Goal: Task Accomplishment & Management: Use online tool/utility

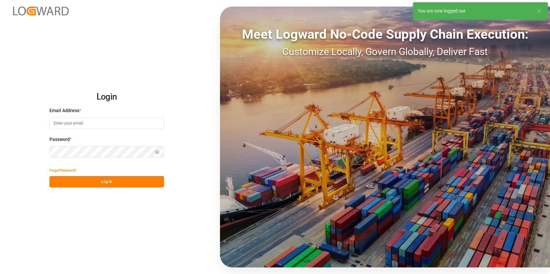
type input "[EMAIL_ADDRESS][PERSON_NAME][DOMAIN_NAME]"
click at [541, 11] on icon at bounding box center [539, 11] width 8 height 8
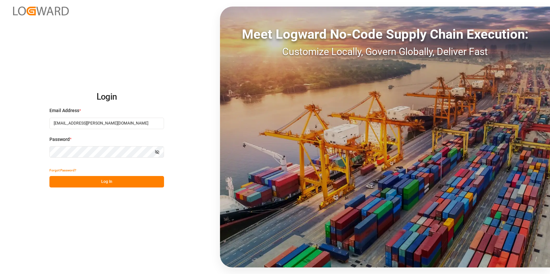
click at [96, 180] on button "Log In" at bounding box center [106, 181] width 115 height 11
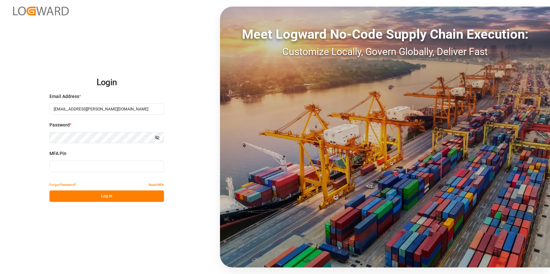
type input "782103"
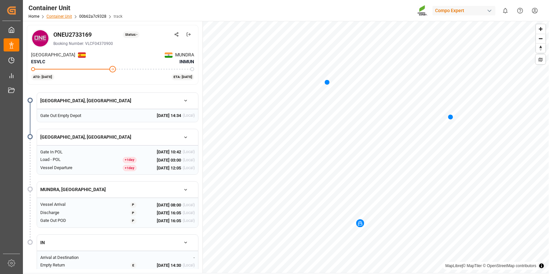
click at [63, 15] on link "Container Unit" at bounding box center [59, 16] width 26 height 5
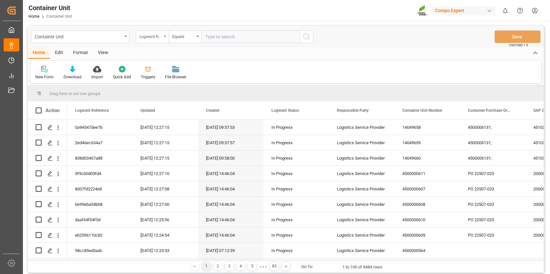
click at [162, 35] on div "Logward Reference" at bounding box center [152, 36] width 33 height 12
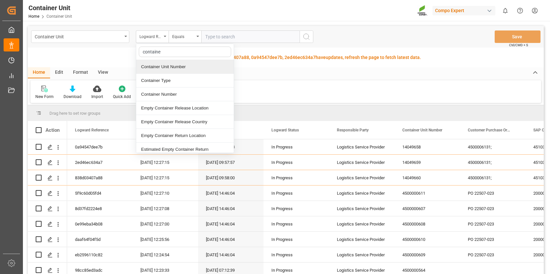
type input "container"
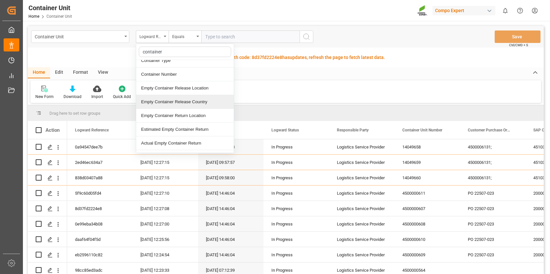
scroll to position [27, 0]
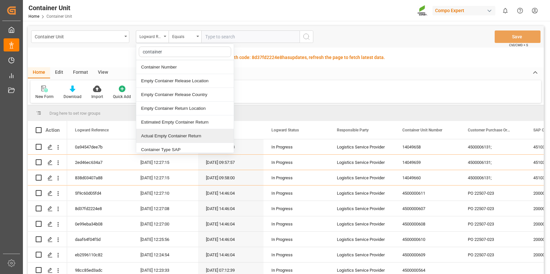
click at [164, 135] on div "Actual Empty Container Return" at bounding box center [185, 136] width 98 height 14
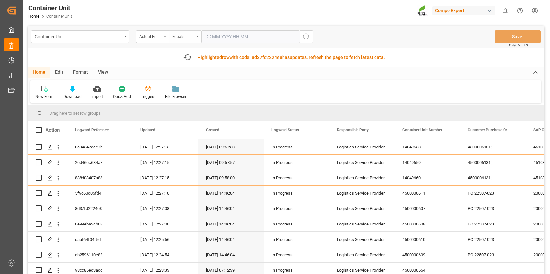
click at [198, 38] on div "Equals" at bounding box center [185, 36] width 33 height 12
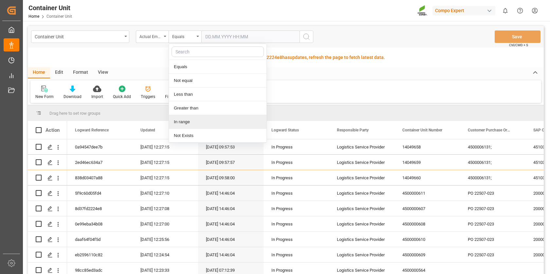
click at [191, 120] on div "In range" at bounding box center [218, 122] width 98 height 14
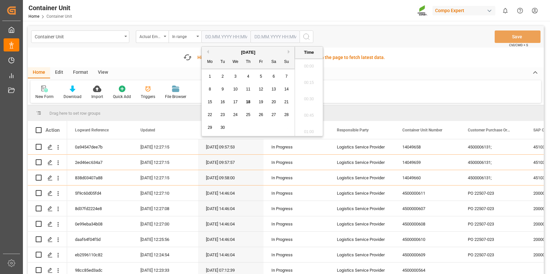
click at [237, 37] on input "text" at bounding box center [225, 36] width 49 height 12
click at [211, 75] on div "1" at bounding box center [210, 77] width 8 height 8
click at [248, 100] on span "18" at bounding box center [248, 101] width 4 height 5
click at [209, 76] on span "1" at bounding box center [210, 76] width 2 height 5
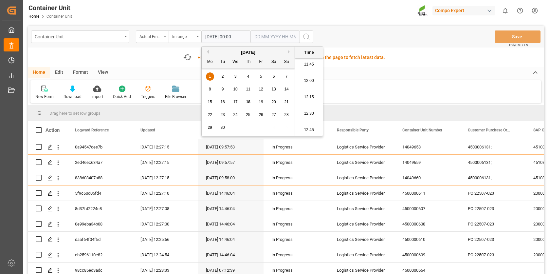
click at [208, 50] on button "Previous Month" at bounding box center [207, 52] width 4 height 4
click at [260, 77] on span "1" at bounding box center [261, 76] width 2 height 5
type input "01.08.2025 00:00"
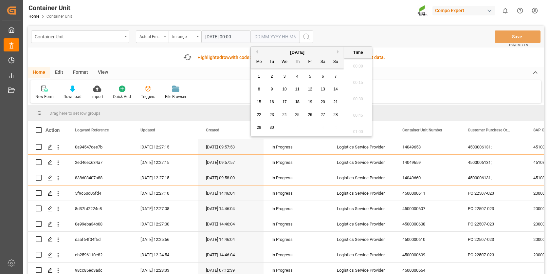
click at [259, 36] on input "text" at bounding box center [274, 36] width 49 height 12
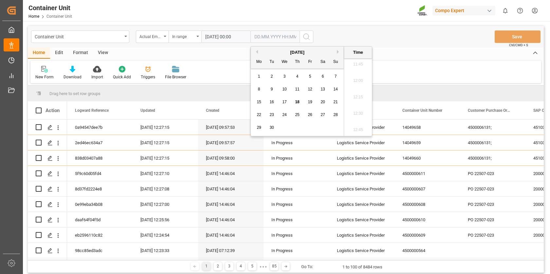
click at [297, 101] on span "18" at bounding box center [297, 101] width 4 height 5
type input "[DATE] 00:00"
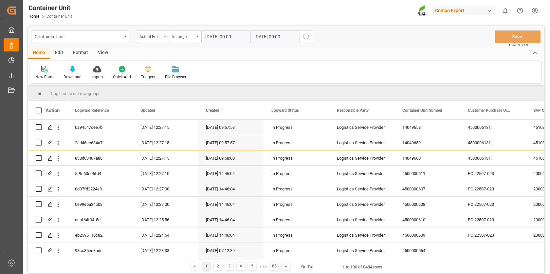
click at [410, 51] on div "Home Edit Format View" at bounding box center [286, 52] width 516 height 11
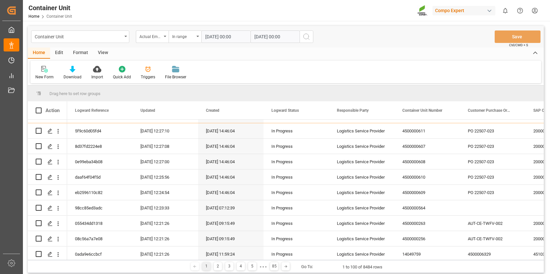
scroll to position [0, 0]
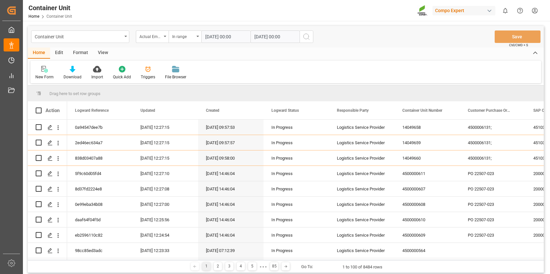
click at [307, 36] on icon "search button" at bounding box center [306, 37] width 8 height 8
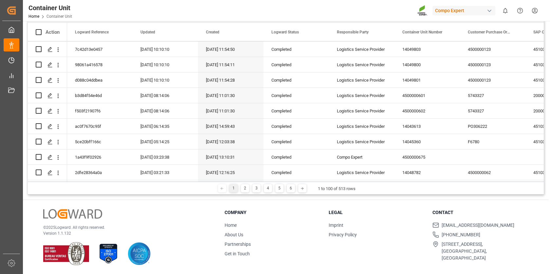
scroll to position [975, 0]
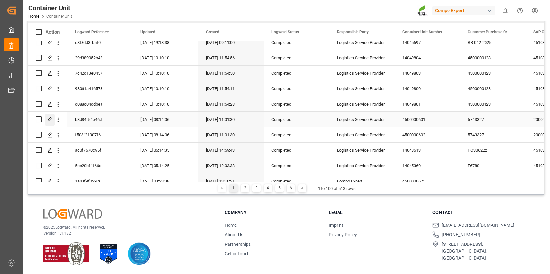
click at [49, 119] on icon "Press SPACE to select this row." at bounding box center [49, 119] width 5 height 5
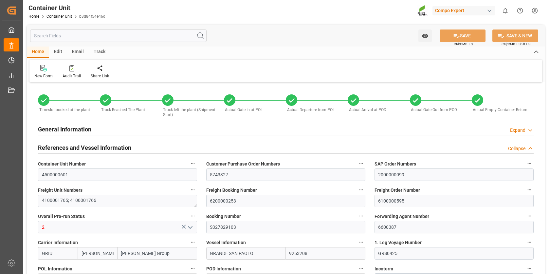
type input "22.07.2025 13:20"
type input "23.07.2025 09:19"
type input "24.07.2025 13:28"
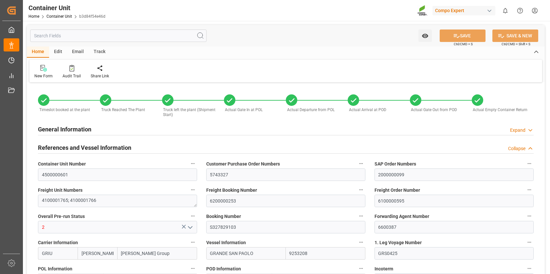
type input "24.07.2025 13:28"
type input "[DATE]"
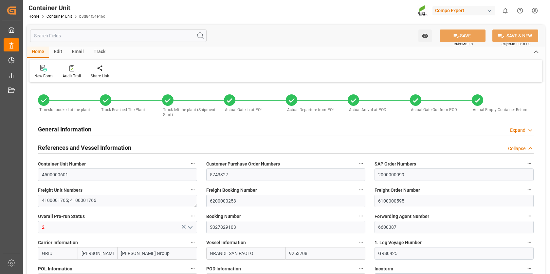
type input "23.07.2025 13:53"
type input "29.07.2025 17:28"
type input "29.07.2025 23:00"
type input "30.07.2025 21:30"
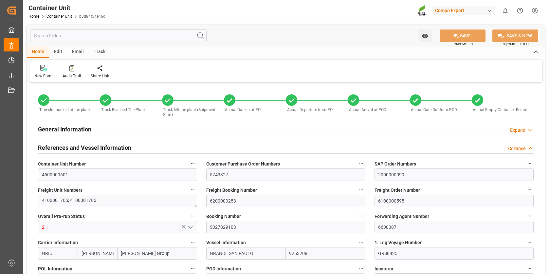
type input "30.08.2025 07:00"
type input "24.08.2025 16:53"
type input "30.08.2025 13:50"
type input "01.09.2025 14:44"
type input "10.09.2025 00:00"
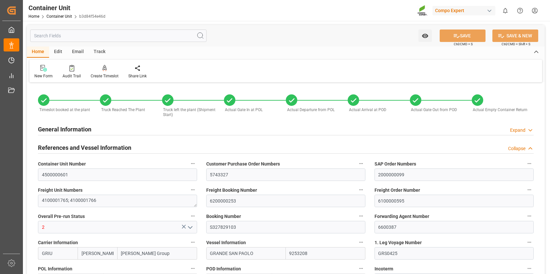
click at [97, 53] on div "Track" at bounding box center [100, 51] width 22 height 11
click at [40, 70] on icon at bounding box center [42, 69] width 7 height 5
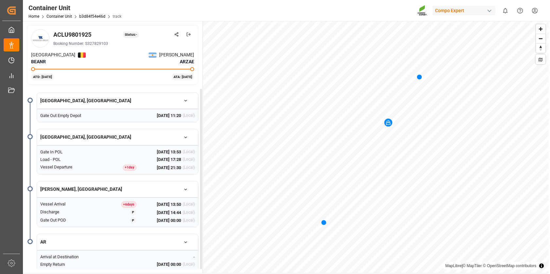
click at [157, 218] on span "10 Sep 2025 00:00" at bounding box center [169, 220] width 24 height 7
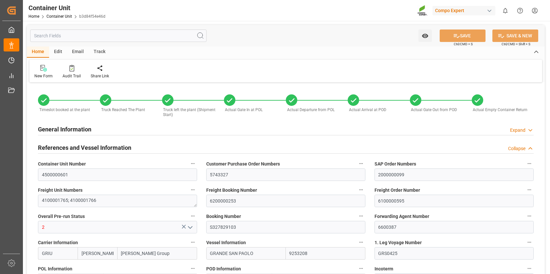
type input "22.07.2025 13:20"
type input "23.07.2025 09:19"
type input "24.07.2025 13:28"
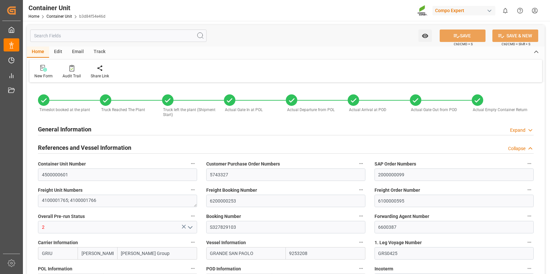
type input "24.07.2025 13:28"
type input "[DATE]"
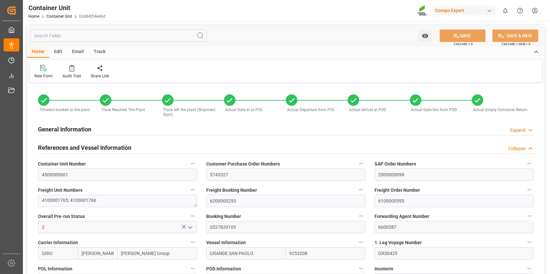
type input "23.07.2025 13:53"
type input "29.07.2025 17:28"
type input "29.07.2025 23:00"
type input "30.07.2025 21:30"
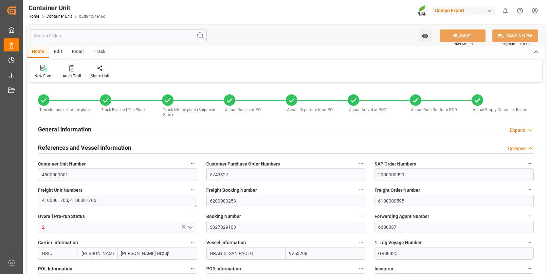
type input "30.08.2025 07:00"
type input "24.08.2025 16:53"
type input "30.08.2025 13:50"
type input "01.09.2025 14:44"
type input "10.09.2025 00:00"
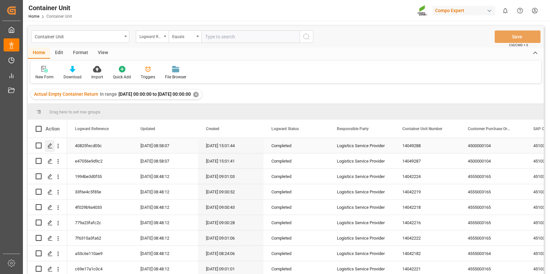
click at [52, 144] on icon "Press SPACE to select this row." at bounding box center [49, 145] width 5 height 5
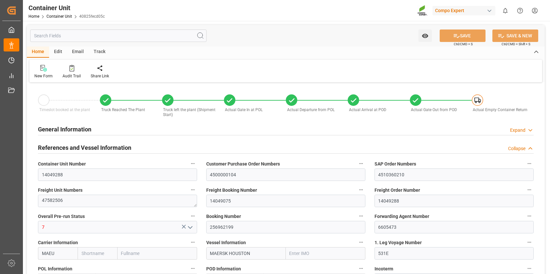
type input "MAEU"
type input "9848950"
type input "ESVLC"
type input "BRPNG"
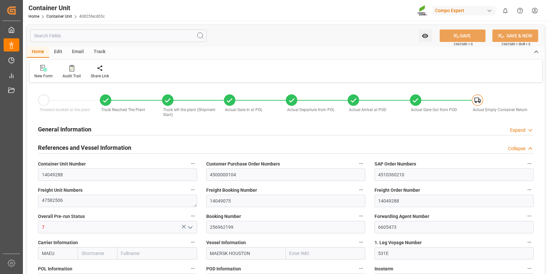
type input "10"
type input "117"
type input "10"
type input "0"
type input "40"
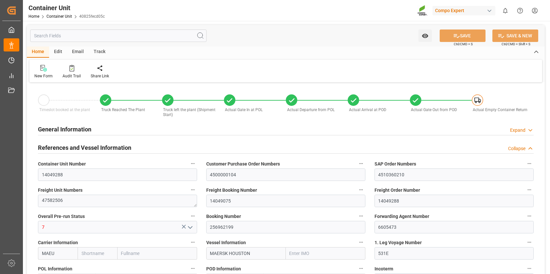
type input "24576"
type input "ESVLC"
type input "BRPNG"
type input "15.07.2025 14:48"
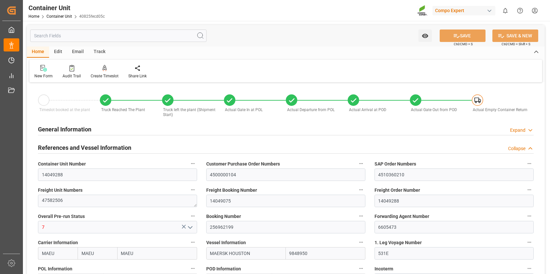
type input "29.07.2025 08:44"
type input "29.07.2025 09:06"
type input "29.07.2025 09:11"
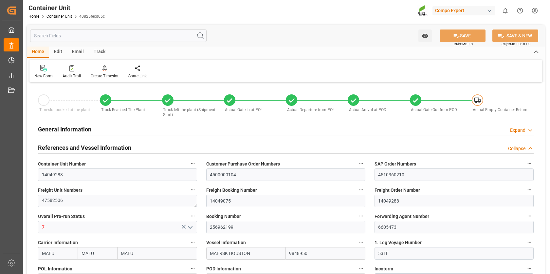
type input "[DATE]"
type input "29.07.2025 16:13"
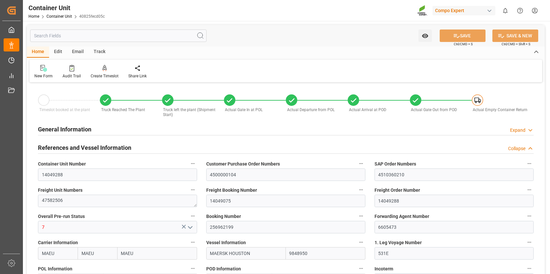
type input "02.08.2025 21:55"
type input "03.08.2025 16:00"
type input "03.08.2025 15:00"
type input "03.08.2025 13:51"
type input "26.08.2025 20:30"
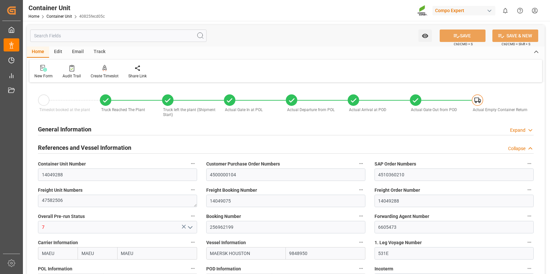
type input "25.08.2025 10:00"
type input "26.08.2025 21:39"
type input "27.08.2025 15:26"
type input "02.09.2025 22:53"
click at [101, 50] on div "Track" at bounding box center [100, 51] width 22 height 11
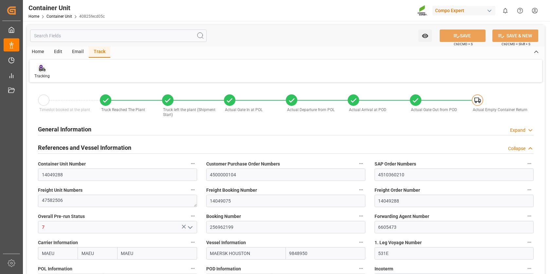
click at [39, 70] on icon at bounding box center [42, 69] width 7 height 5
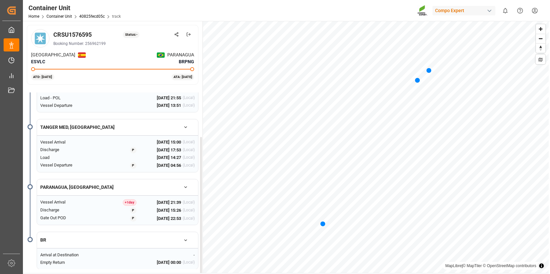
scroll to position [63, 0]
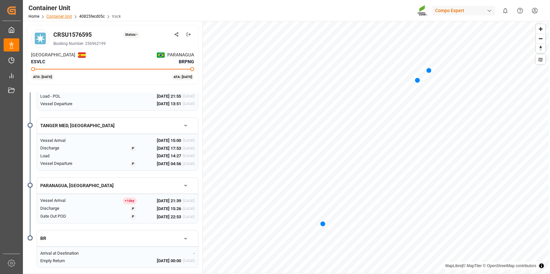
click at [64, 15] on link "Container Unit" at bounding box center [59, 16] width 26 height 5
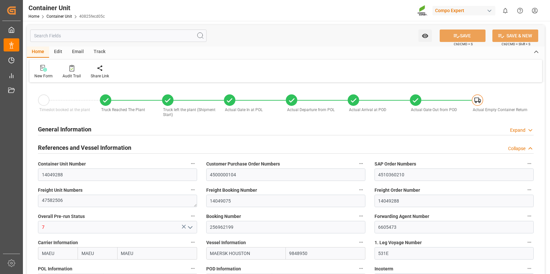
type input "15.07.2025 14:48"
type input "29.07.2025 08:44"
type input "29.07.2025 09:06"
type input "29.07.2025 09:11"
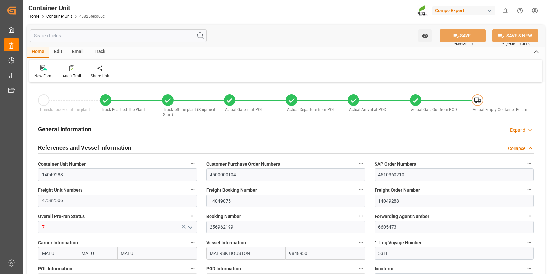
type input "29.07.2025 09:11"
type input "[DATE]"
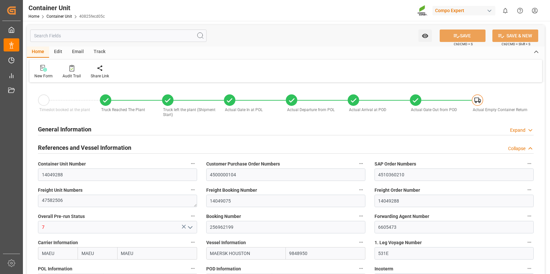
type input "[DATE]"
type input "29.07.2025 16:13"
type input "02.08.2025 21:55"
type input "03.08.2025 16:00"
type input "03.08.2025 15:00"
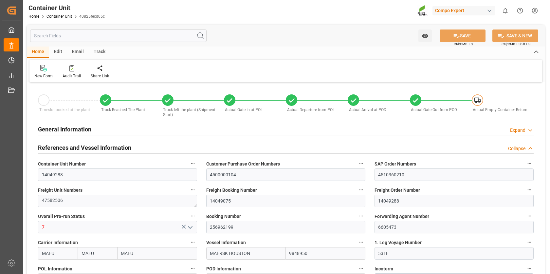
type input "03.08.2025 13:51"
type input "26.08.2025 20:30"
type input "25.08.2025 10:00"
type input "26.08.2025 21:39"
type input "27.08.2025 15:26"
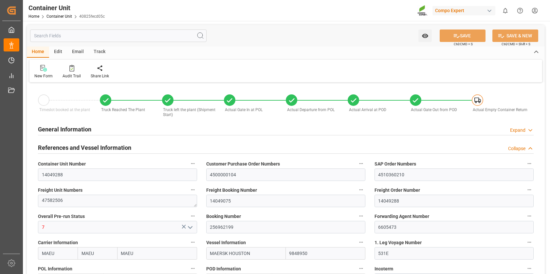
type input "02.09.2025 22:53"
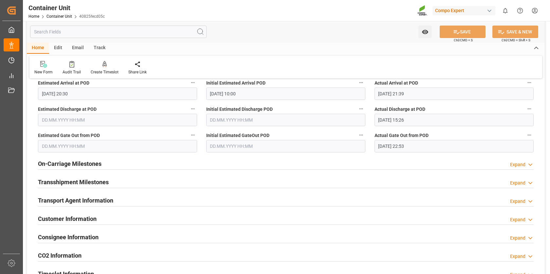
scroll to position [791, 0]
click at [531, 163] on polyline at bounding box center [529, 164] width 3 height 2
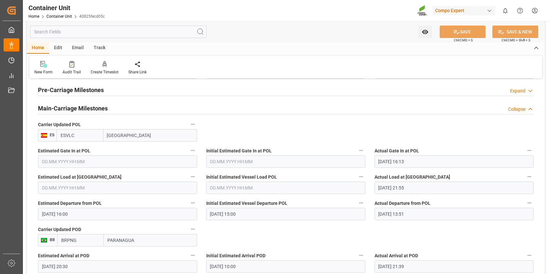
scroll to position [617, 0]
click at [100, 48] on div "Track" at bounding box center [100, 48] width 22 height 11
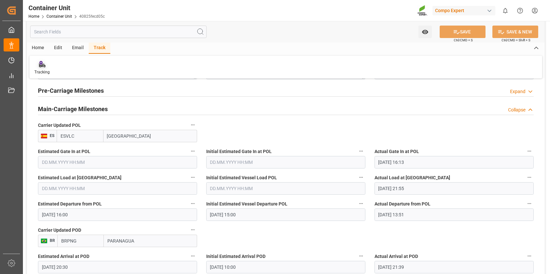
click at [43, 63] on icon at bounding box center [42, 64] width 7 height 7
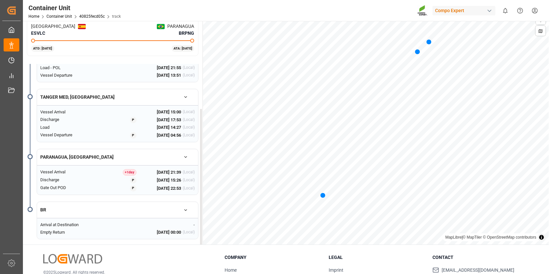
scroll to position [30, 0]
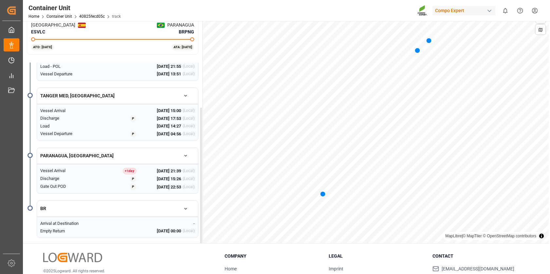
click at [127, 168] on div "+ 1 day" at bounding box center [130, 171] width 14 height 7
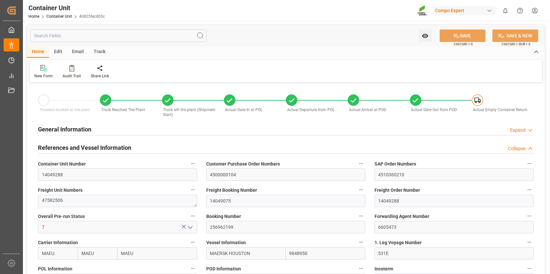
type input "15.07.2025 14:48"
type input "29.07.2025 08:44"
type input "29.07.2025 09:06"
type input "29.07.2025 09:11"
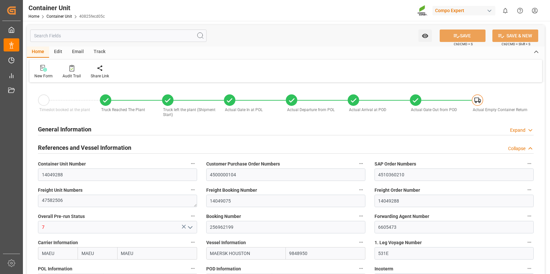
type input "29.07.2025 09:11"
type input "[DATE]"
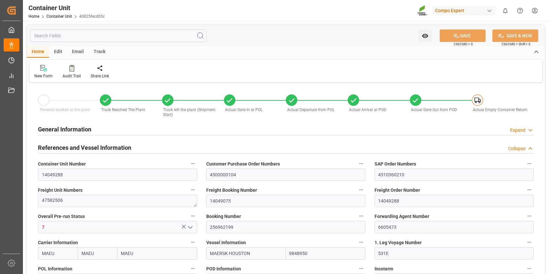
type input "[DATE]"
type input "29.07.2025 16:13"
type input "02.08.2025 21:55"
type input "03.08.2025 16:00"
type input "03.08.2025 15:00"
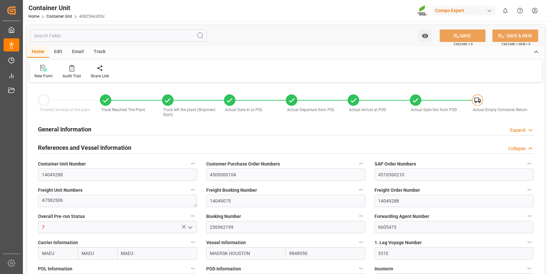
type input "03.08.2025 13:51"
type input "26.08.2025 20:30"
type input "25.08.2025 10:00"
type input "26.08.2025 21:39"
type input "27.08.2025 15:26"
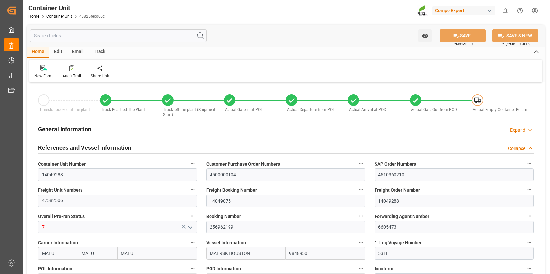
type input "02.09.2025 22:53"
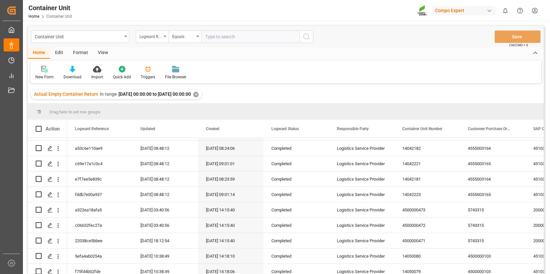
scroll to position [158, 0]
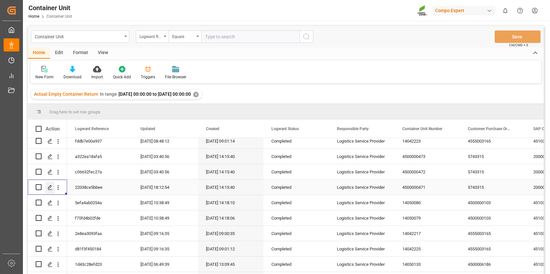
click at [51, 185] on icon "Press SPACE to select this row." at bounding box center [49, 187] width 5 height 5
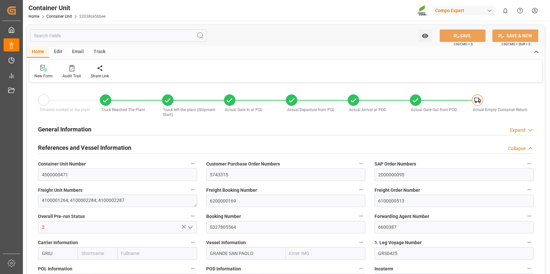
type input "[PERSON_NAME]"
type input "[PERSON_NAME] Group"
type input "9253208"
type input "BEANR"
type input "ARZAE"
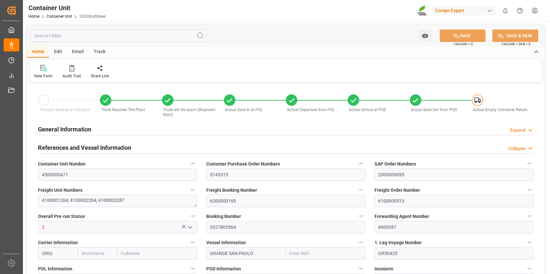
type input "24790"
type input "7"
type input "0"
type input "8"
type input "1053"
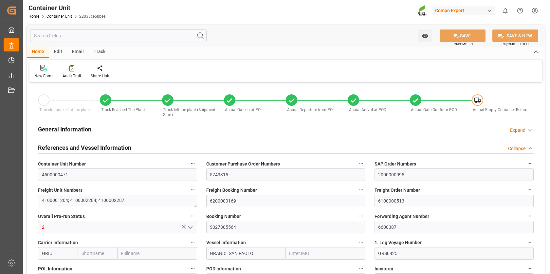
type input "0"
type input "59962.5"
type input "BEANR"
type input "ARZAE"
type input "24.07.2025 10:48"
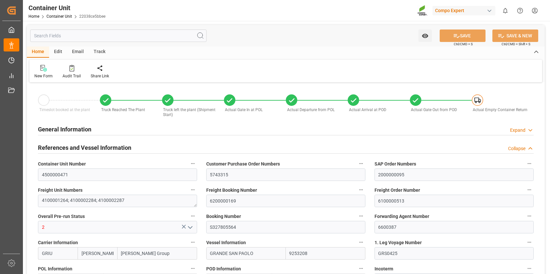
type input "28.07.2025 09:26"
type input "[DATE]"
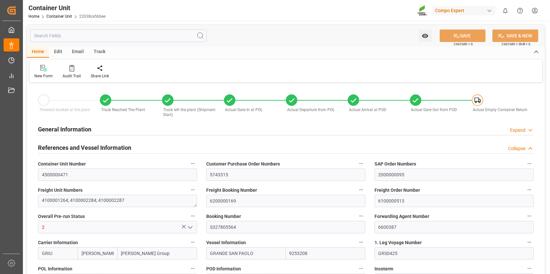
type input "[DATE]"
type input "24.07.2025 15:35"
type input "29.07.2025 18:37"
type input "29.07.2025 23:00"
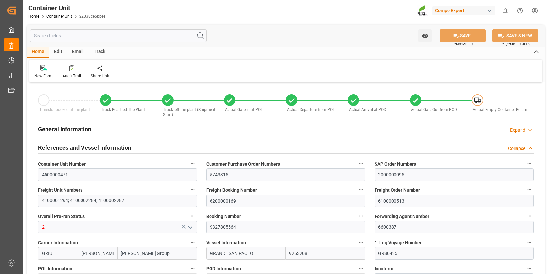
type input "30.07.2025 00:00"
type input "30.07.2025 21:30"
type input "30.08.2025 07:00"
type input "24.08.2025 16:53"
type input "30.08.2025 14:00"
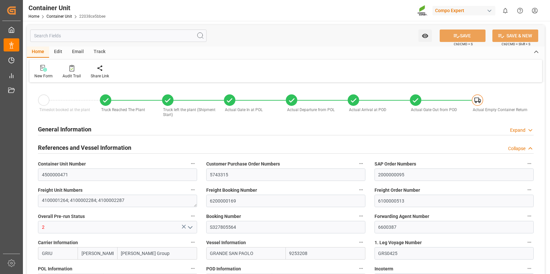
type input "01.09.2025 07:17"
type input "16.09.2025 00:00"
click at [100, 48] on div "Track" at bounding box center [100, 51] width 22 height 11
click at [41, 70] on icon at bounding box center [42, 69] width 7 height 5
type input "[PERSON_NAME]"
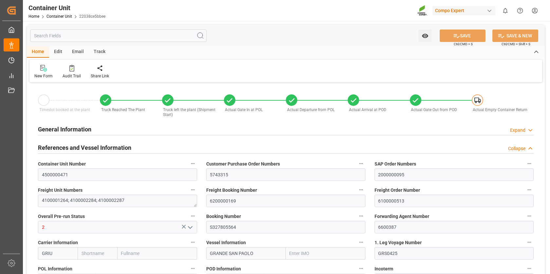
type input "[PERSON_NAME] Group"
type input "9253208"
type input "BEANR"
type input "ARZAE"
type input "24790"
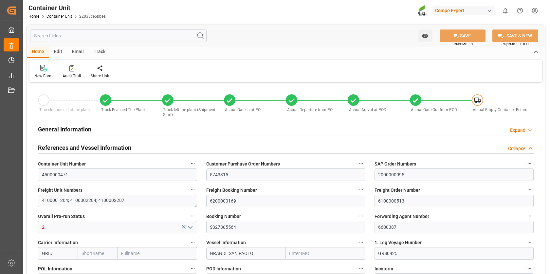
type input "7"
type input "0"
type input "8"
type input "1053"
type input "0"
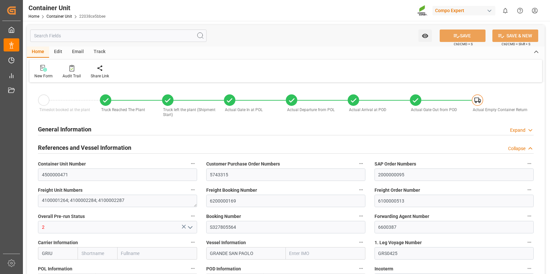
type input "59962.5"
type input "BEANR"
type input "ARZAE"
type input "24.07.2025 10:48"
type input "28.07.2025 09:26"
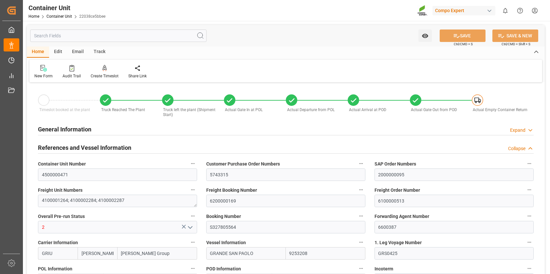
type input "28.07.2025 09:26"
type input "[DATE]"
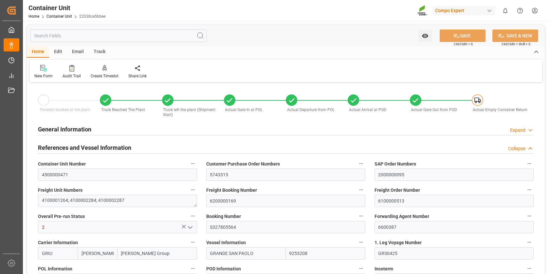
type input "[DATE]"
type input "24.07.2025 15:35"
type input "29.07.2025 18:37"
type input "29.07.2025 23:00"
type input "30.07.2025 00:00"
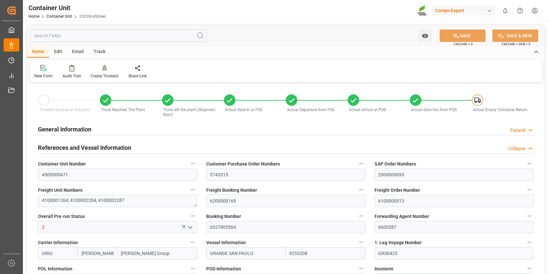
type input "30.07.2025 21:30"
type input "30.08.2025 07:00"
type input "24.08.2025 16:53"
type input "30.08.2025 14:00"
type input "01.09.2025 07:17"
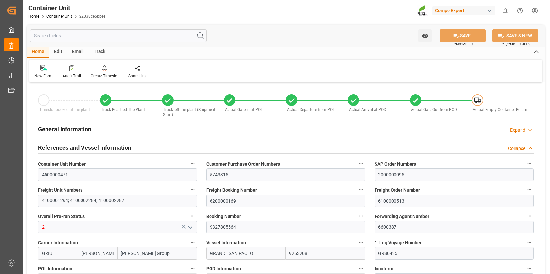
type input "16.09.2025 00:00"
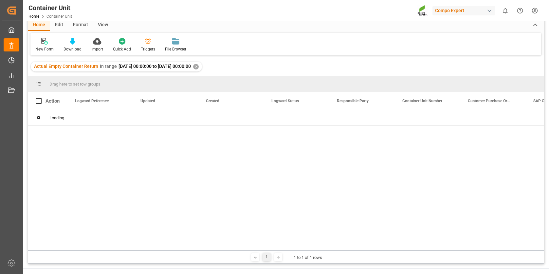
scroll to position [97, 0]
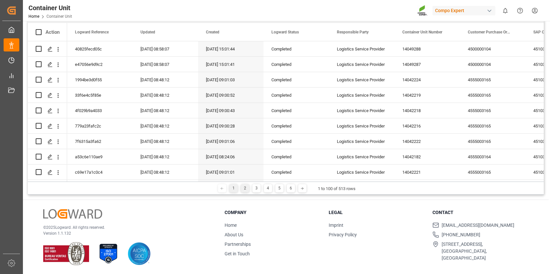
click at [245, 187] on div "2" at bounding box center [245, 188] width 8 height 8
click at [49, 142] on icon "Press SPACE to select this row." at bounding box center [49, 141] width 5 height 5
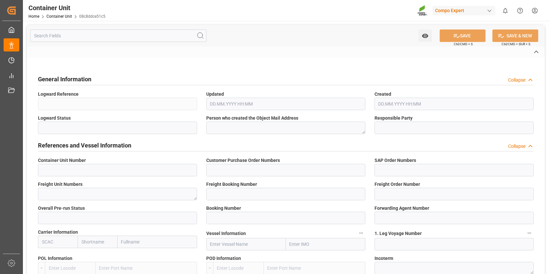
type input "4500000311"
type input "40325;"
type input "2000000274;"
type textarea "4100000625"
type input "6200000111"
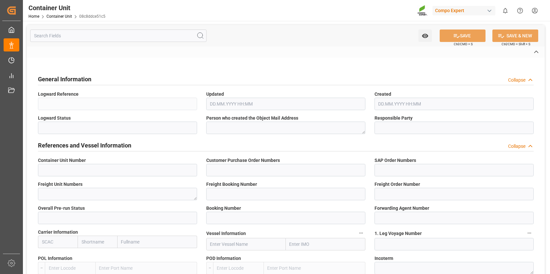
type input "6100000101"
type input "2"
type input "67757674"
type input "6600387"
type input "HLCU"
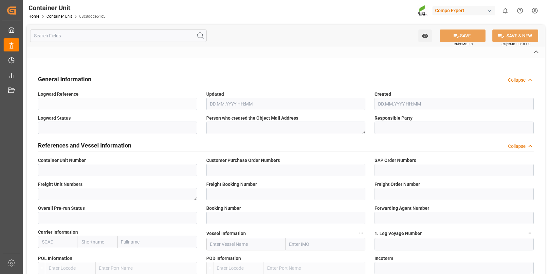
type input "MARSEILLE MAERSK"
type input "527E"
type input "[GEOGRAPHIC_DATA]"
type input "Pat Bangkok"
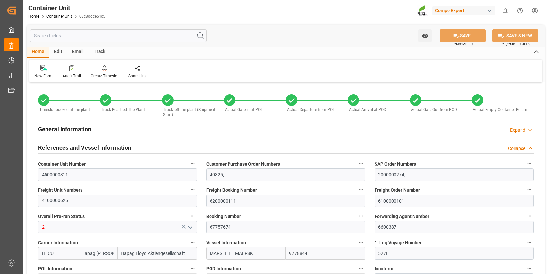
click at [98, 49] on div "Track" at bounding box center [100, 51] width 22 height 11
click at [40, 72] on div "Tracking" at bounding box center [41, 71] width 25 height 14
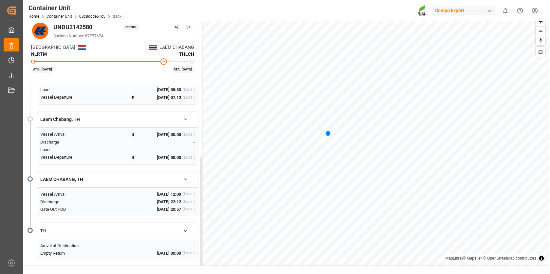
scroll to position [11, 0]
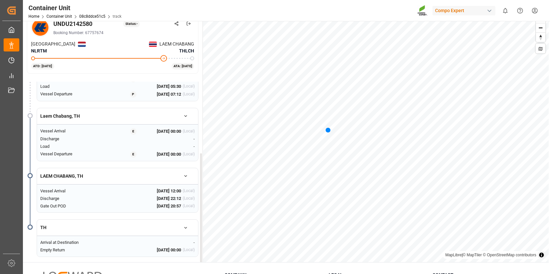
click at [133, 151] on div "E" at bounding box center [133, 154] width 6 height 7
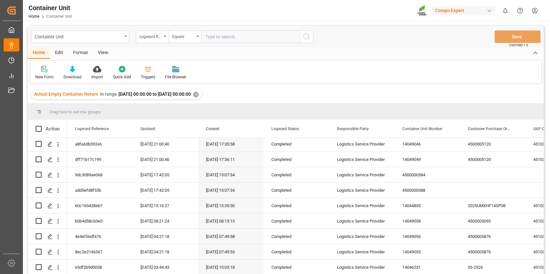
scroll to position [1398, 0]
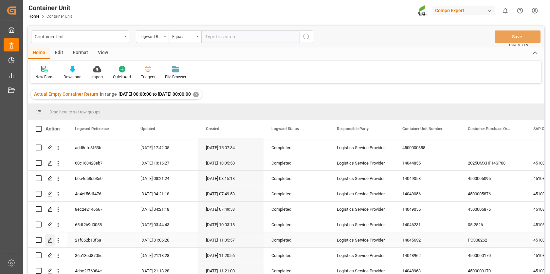
click at [50, 240] on icon "Press SPACE to select this row." at bounding box center [49, 239] width 5 height 5
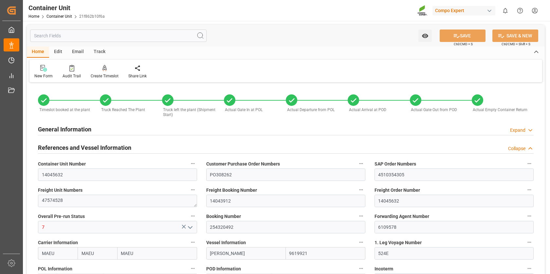
click at [98, 50] on div "Track" at bounding box center [100, 51] width 22 height 11
click at [41, 72] on div "Tracking" at bounding box center [41, 71] width 25 height 14
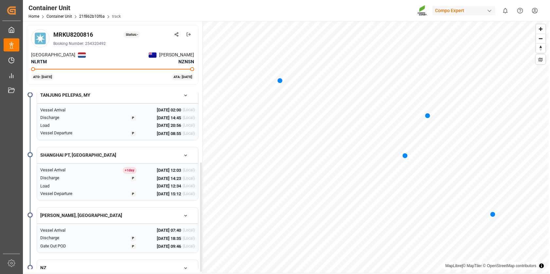
scroll to position [122, 0]
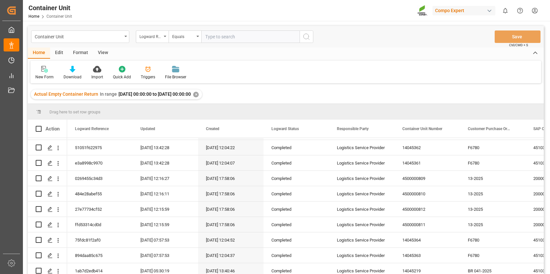
scroll to position [644, 0]
click at [49, 191] on icon "Press SPACE to select this row." at bounding box center [49, 193] width 5 height 5
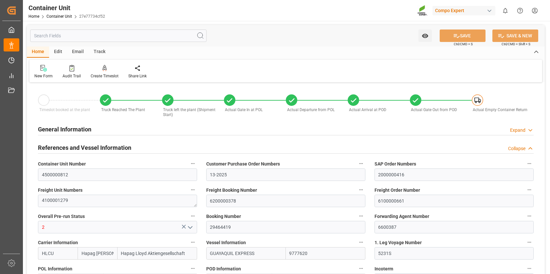
click at [101, 49] on div "Track" at bounding box center [100, 51] width 22 height 11
click at [44, 71] on icon at bounding box center [42, 69] width 7 height 5
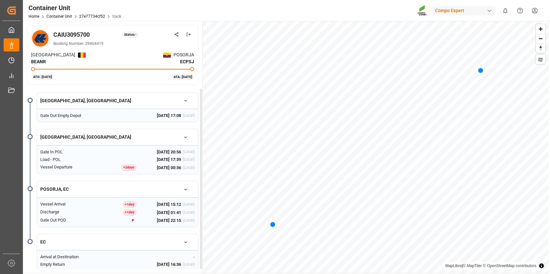
scroll to position [5, 0]
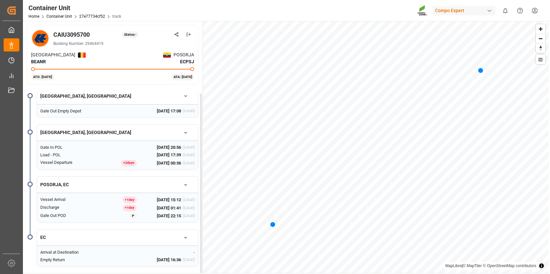
click at [45, 233] on button "EC" at bounding box center [117, 236] width 161 height 11
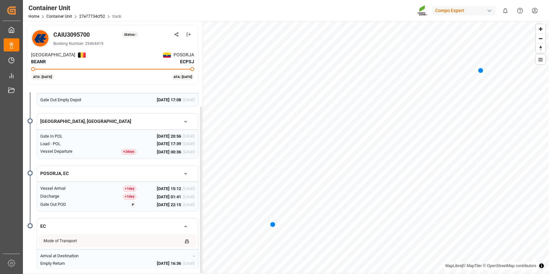
scroll to position [19, 0]
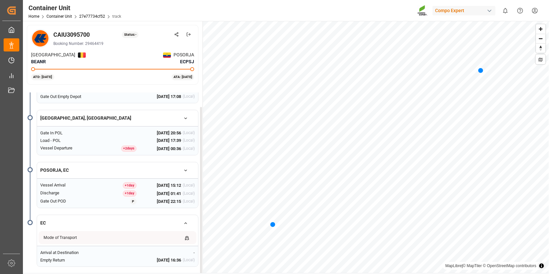
click at [44, 218] on button "EC" at bounding box center [117, 222] width 161 height 11
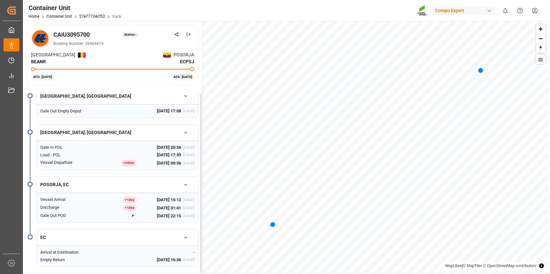
scroll to position [9, 0]
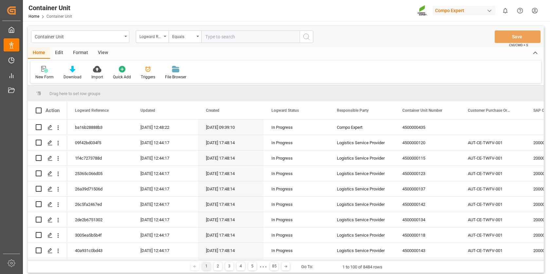
click at [61, 50] on div "Edit" at bounding box center [59, 52] width 18 height 11
click at [81, 71] on icon at bounding box center [76, 69] width 9 height 7
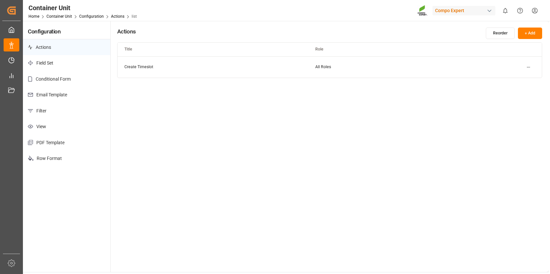
click at [47, 112] on p "Filter" at bounding box center [66, 111] width 87 height 16
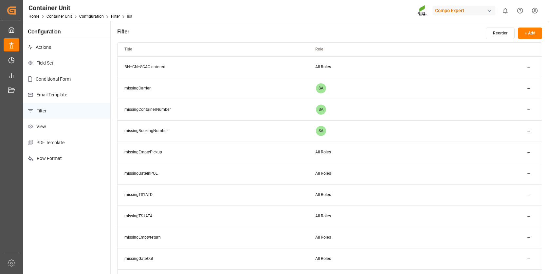
click at [527, 31] on button "+ Add" at bounding box center [530, 32] width 24 height 11
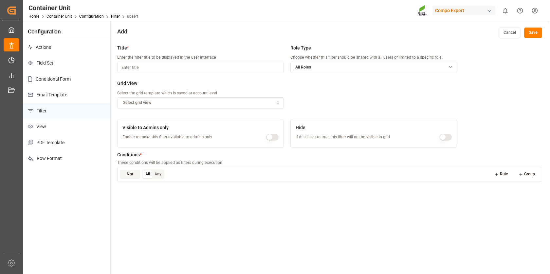
click at [449, 67] on icon "button" at bounding box center [450, 66] width 8 height 5
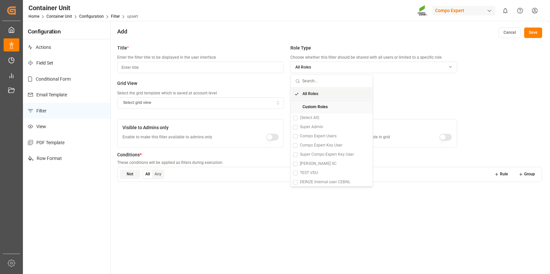
click at [433, 77] on div "Role Type Choose whether this filter should be shared with all users or limited…" at bounding box center [373, 63] width 167 height 36
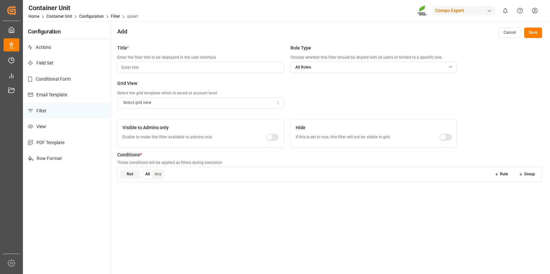
click at [275, 137] on button "button" at bounding box center [272, 137] width 13 height 7
click at [201, 66] on input at bounding box center [200, 67] width 167 height 11
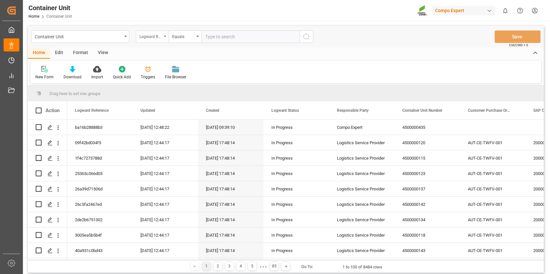
click at [160, 35] on div "Logward Reference" at bounding box center [150, 36] width 22 height 8
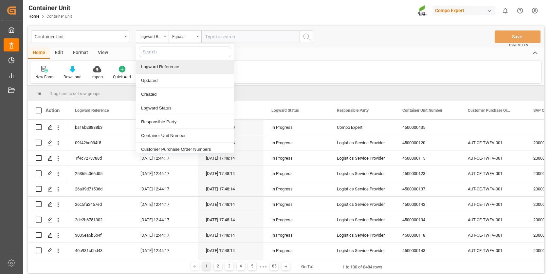
click at [151, 52] on input "text" at bounding box center [185, 51] width 92 height 10
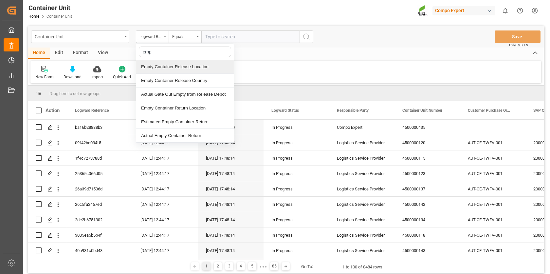
type input "empt"
click at [154, 136] on div "Actual Empty Container Return" at bounding box center [185, 136] width 98 height 14
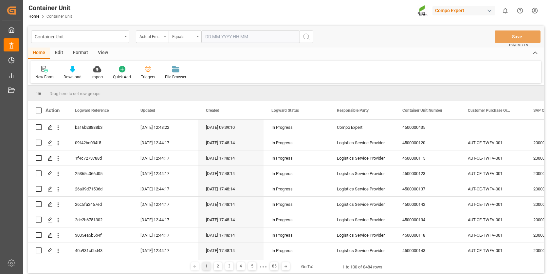
click at [196, 35] on div "Equals" at bounding box center [185, 36] width 33 height 12
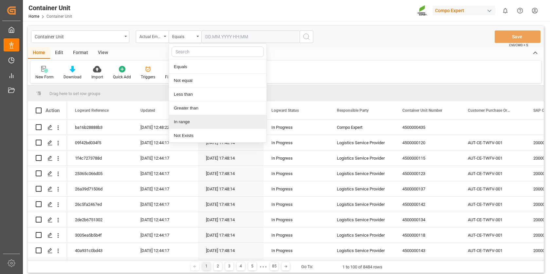
click at [189, 119] on div "In range" at bounding box center [218, 122] width 98 height 14
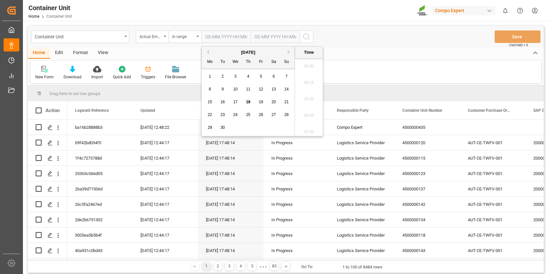
click at [230, 36] on input "text" at bounding box center [225, 36] width 49 height 12
click at [196, 36] on icon "open menu" at bounding box center [197, 36] width 3 height 1
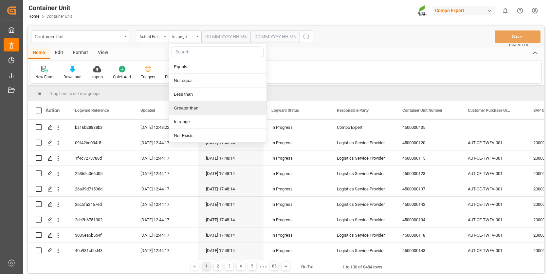
click at [191, 104] on div "Greater than" at bounding box center [218, 108] width 98 height 14
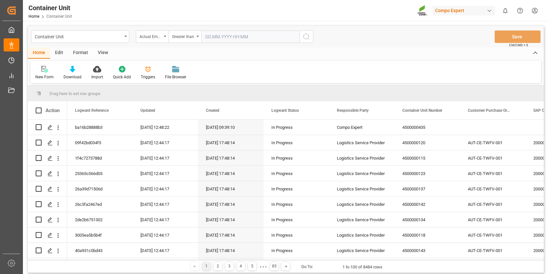
click at [218, 35] on input "text" at bounding box center [250, 36] width 98 height 12
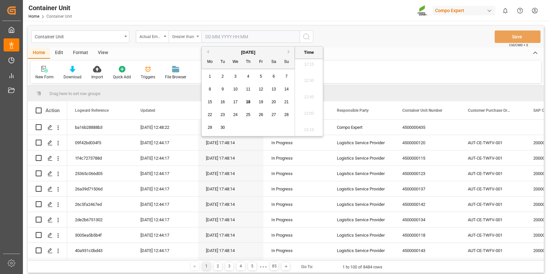
click at [197, 38] on div "Greater than" at bounding box center [185, 36] width 33 height 12
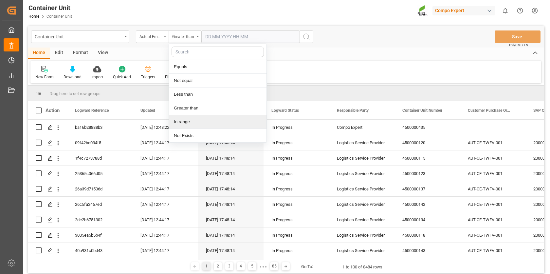
click at [192, 119] on div "In range" at bounding box center [218, 122] width 98 height 14
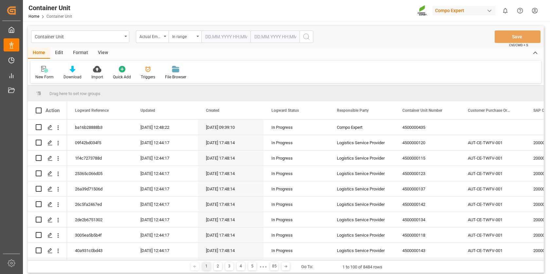
click at [221, 37] on input "text" at bounding box center [225, 36] width 49 height 12
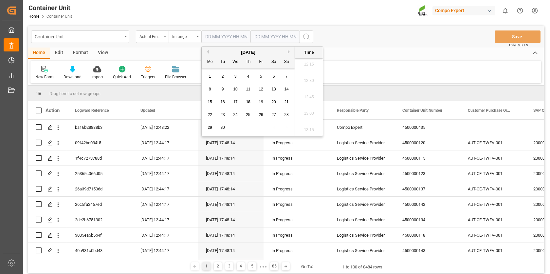
click at [211, 75] on div "1" at bounding box center [210, 77] width 8 height 8
click at [248, 102] on span "18" at bounding box center [248, 101] width 4 height 5
click at [212, 74] on div "1" at bounding box center [210, 77] width 8 height 8
type input "[DATE] 00:00"
click at [273, 36] on input "text" at bounding box center [274, 36] width 49 height 12
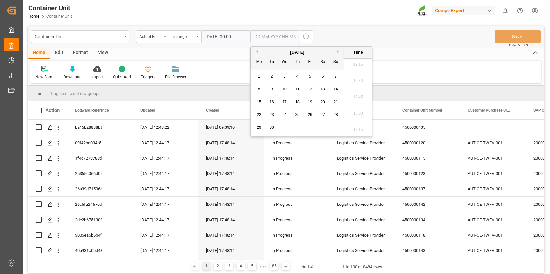
click at [297, 102] on span "18" at bounding box center [297, 101] width 4 height 5
type input "[DATE] 00:00"
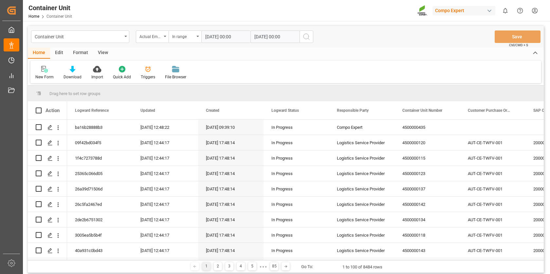
click at [410, 46] on div "Container Unit Actual Empty Container Return In range [DATE] 00:00 [DATE] 00:00…" at bounding box center [286, 37] width 516 height 22
click at [308, 35] on circle "search button" at bounding box center [305, 36] width 5 height 5
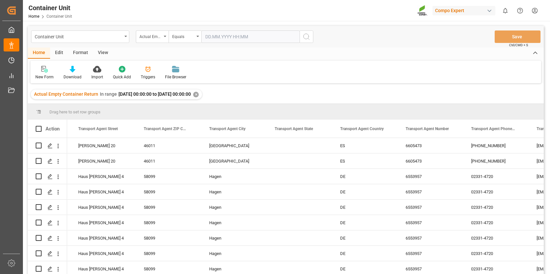
click at [39, 111] on span at bounding box center [39, 112] width 6 height 6
click at [57, 112] on span "Drag here to set row groups" at bounding box center [74, 111] width 51 height 5
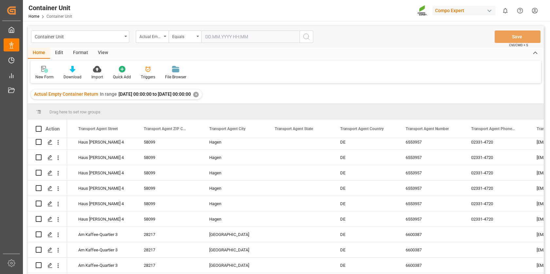
click at [78, 108] on div "Drag here to set row groups" at bounding box center [286, 112] width 516 height 16
click at [62, 116] on div "Drag here to set row groups" at bounding box center [286, 112] width 516 height 16
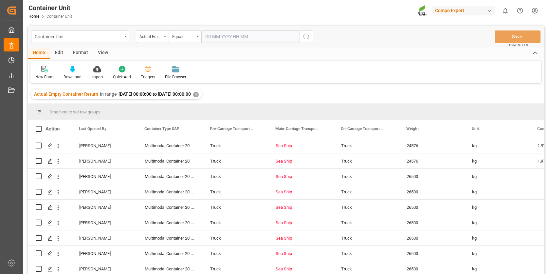
click at [49, 110] on div at bounding box center [43, 112] width 14 height 6
click at [40, 111] on span at bounding box center [39, 112] width 6 height 6
click at [126, 126] on span at bounding box center [126, 129] width 6 height 6
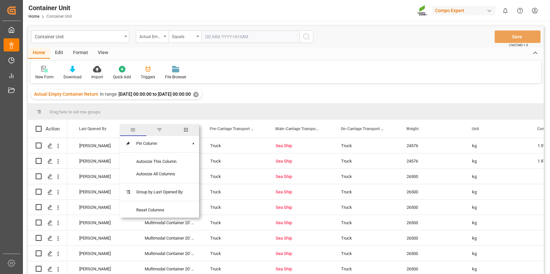
click at [162, 129] on span "filter" at bounding box center [159, 130] width 6 height 6
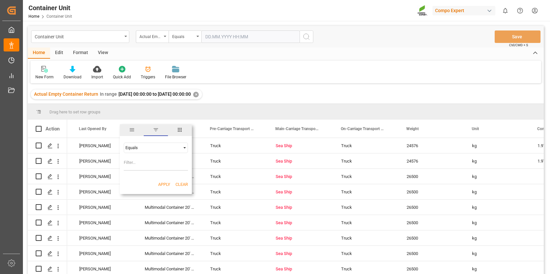
click at [179, 128] on span "columns" at bounding box center [180, 130] width 6 height 6
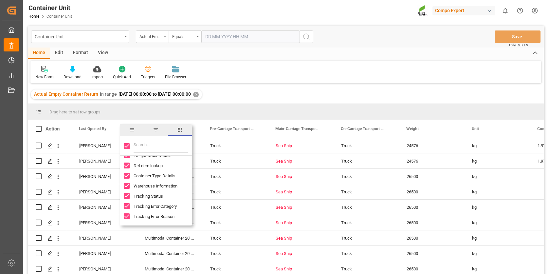
click at [127, 215] on input "Tracking Error Reason column toggle visibility (visible)" at bounding box center [127, 216] width 6 height 6
checkbox input "false"
click at [125, 204] on input "Tracking Error Category column toggle visibility (visible)" at bounding box center [127, 206] width 6 height 6
checkbox input "false"
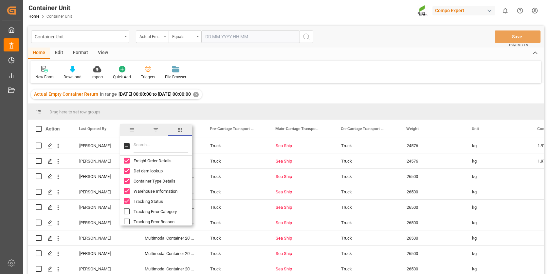
click at [126, 189] on input "Warehouse Information column toggle visibility (visible)" at bounding box center [127, 191] width 6 height 6
checkbox input "false"
click at [127, 179] on div "Freight Order Details" at bounding box center [160, 182] width 72 height 10
click at [126, 182] on input "Freight Order Details column toggle visibility (visible)" at bounding box center [127, 182] width 6 height 6
checkbox input "false"
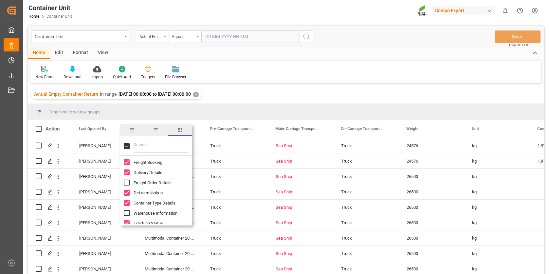
click at [125, 172] on input "Delivery Details column toggle visibility (visible)" at bounding box center [127, 172] width 6 height 6
checkbox input "false"
click at [125, 159] on input "Freight Booking column toggle visibility (visible)" at bounding box center [127, 162] width 6 height 6
checkbox input "false"
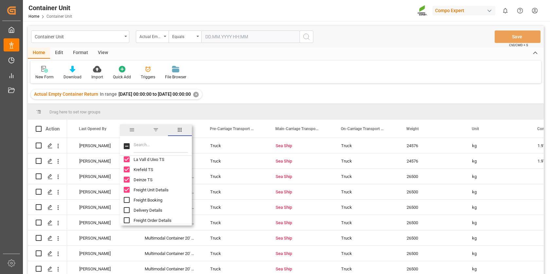
scroll to position [3077, 0]
click at [126, 189] on input "Freight Unit Details column toggle visibility (visible)" at bounding box center [127, 190] width 6 height 6
checkbox input "false"
click at [126, 176] on div "Deinze TS" at bounding box center [160, 180] width 72 height 10
click at [126, 167] on input "Krefeld TS column toggle visibility (visible)" at bounding box center [127, 170] width 6 height 6
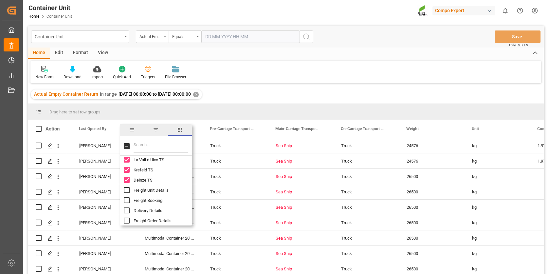
checkbox input "false"
click at [126, 180] on input "Deinze TS column toggle visibility (visible)" at bounding box center [127, 180] width 6 height 6
checkbox input "false"
click at [126, 159] on input "La Vall d Uixo TS column toggle visibility (visible)" at bounding box center [127, 159] width 6 height 6
checkbox input "false"
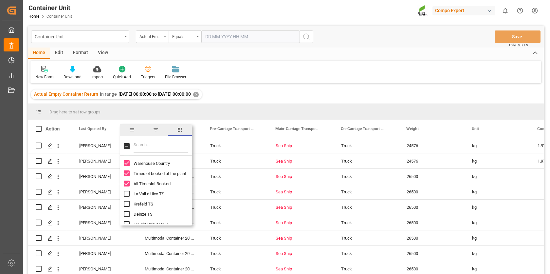
scroll to position [3041, 0]
click at [126, 185] on input "All Timeslot Booked column toggle visibility (visible)" at bounding box center [127, 185] width 6 height 6
checkbox input "false"
click at [126, 172] on input "Timeslot booked at the plant column toggle visibility (visible)" at bounding box center [127, 175] width 6 height 6
checkbox input "false"
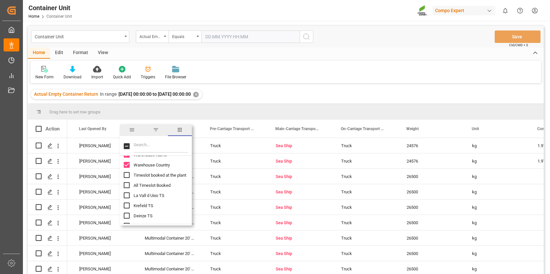
click at [126, 162] on input "Warehouse Country column toggle visibility (visible)" at bounding box center [127, 165] width 6 height 6
checkbox input "false"
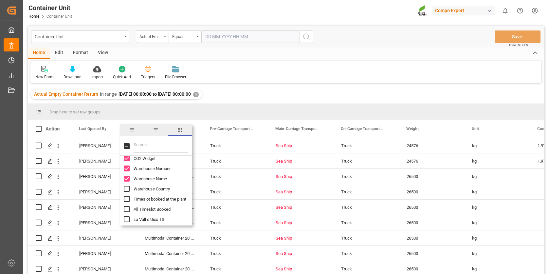
scroll to position [3014, 0]
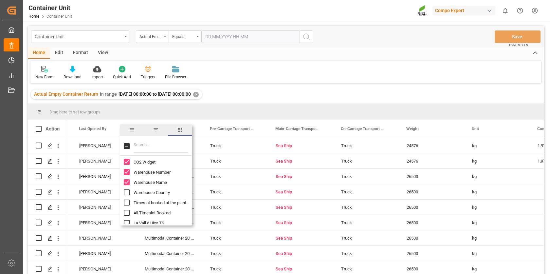
click at [127, 180] on input "Warehouse Name column toggle visibility (visible)" at bounding box center [127, 182] width 6 height 6
checkbox input "false"
click at [127, 171] on input "Warehouse Number column toggle visibility (visible)" at bounding box center [127, 172] width 6 height 6
checkbox input "false"
click at [126, 160] on input "CO2 Widget column toggle visibility (visible)" at bounding box center [127, 162] width 6 height 6
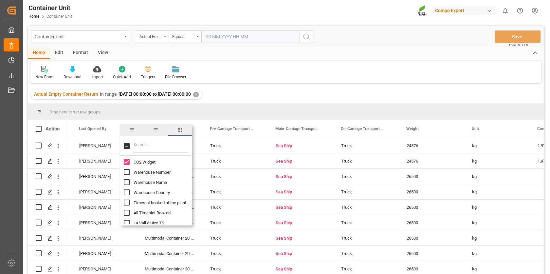
checkbox input "false"
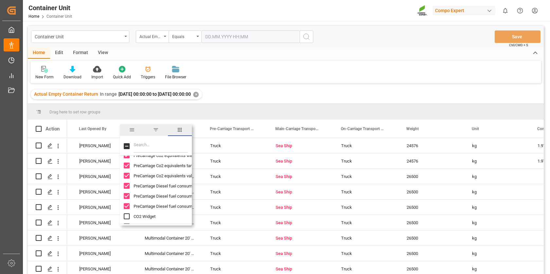
scroll to position [2959, 0]
click at [126, 206] on input "PreCarriage Diesel fuel consumption value column toggle visibility (visible)" at bounding box center [127, 207] width 6 height 6
checkbox input "false"
click at [127, 195] on input "PreCarriage Diesel fuel consumption tank to wheel column toggle visibility (vis…" at bounding box center [127, 197] width 6 height 6
checkbox input "false"
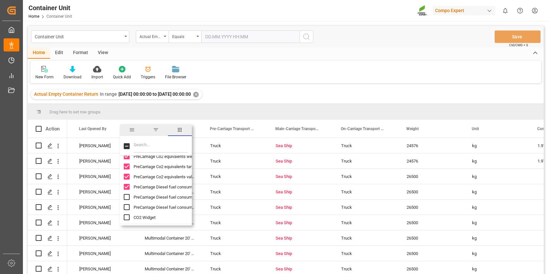
click at [127, 185] on input "PreCarriage Diesel fuel consumption well to tank column toggle visibility (visi…" at bounding box center [127, 187] width 6 height 6
checkbox input "false"
click at [126, 176] on input "PreCarriage Co2 equivalents value column toggle visibility (visible)" at bounding box center [127, 176] width 6 height 6
checkbox input "false"
click at [126, 167] on input "PreCarriage Co2 equivalents tank to wheel column toggle visibility (visible)" at bounding box center [127, 166] width 6 height 6
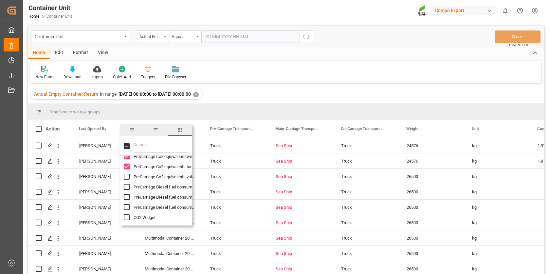
checkbox input "false"
click at [127, 157] on input "PreCarriage Co2 equivalents well to tank column toggle visibility (visible)" at bounding box center [127, 156] width 6 height 6
checkbox input "false"
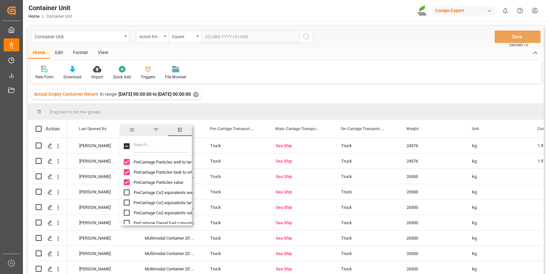
scroll to position [2920, 0]
click at [128, 185] on input "PreCarriage Particles value column toggle visibility (visible)" at bounding box center [127, 185] width 6 height 6
checkbox input "false"
click at [127, 176] on input "PreCarriage Particles tank to wheel column toggle visibility (visible)" at bounding box center [127, 175] width 6 height 6
checkbox input "false"
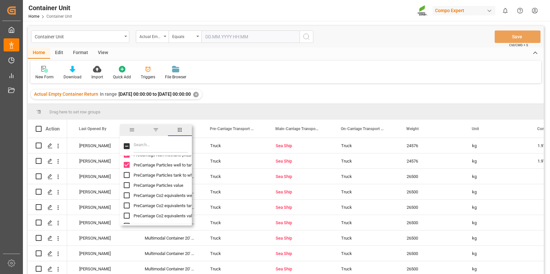
click at [127, 163] on input "PreCarriage Particles well to tank column toggle visibility (visible)" at bounding box center [127, 165] width 6 height 6
checkbox input "false"
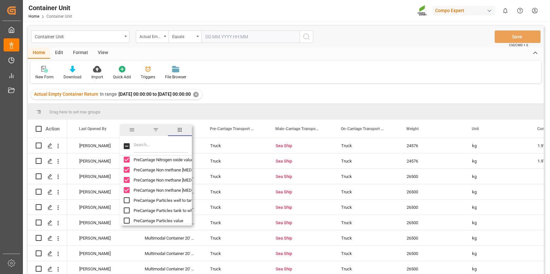
click at [125, 187] on input "PreCarriage Non methane hydrocarbons value column toggle visibility (visible)" at bounding box center [127, 190] width 6 height 6
checkbox input "false"
click at [125, 178] on input "PreCarriage Non methane hydrocarbons tank to wheel column toggle visibility (vi…" at bounding box center [127, 180] width 6 height 6
checkbox input "false"
click at [125, 169] on input "PreCarriage Non methane hydrocarbons well to tank column toggle visibility (vis…" at bounding box center [127, 170] width 6 height 6
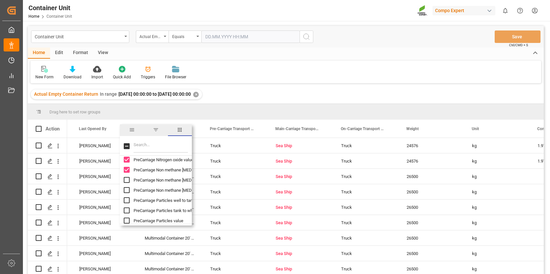
checkbox input "false"
click at [126, 159] on input "PreCarriage Nitrogen oxide value column toggle visibility (visible)" at bounding box center [127, 159] width 6 height 6
checkbox input "false"
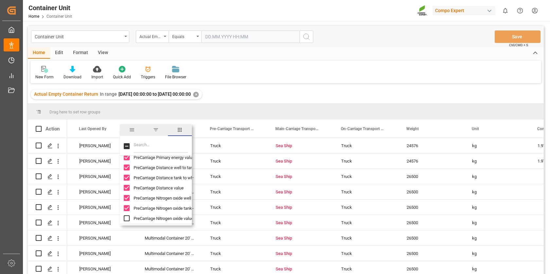
scroll to position [2822, 0]
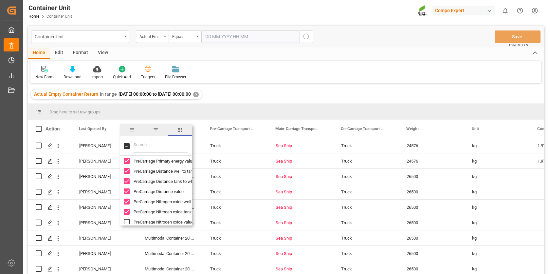
click at [126, 209] on input "PreCarriage Nitrogen oxide tank to wheel column toggle visibility (visible)" at bounding box center [127, 211] width 6 height 6
checkbox input "false"
click at [126, 200] on input "PreCarriage Nitrogen oxide well to tank column toggle visibility (visible)" at bounding box center [127, 201] width 6 height 6
checkbox input "false"
click at [126, 189] on input "PreCarriage Distance value column toggle visibility (visible)" at bounding box center [127, 191] width 6 height 6
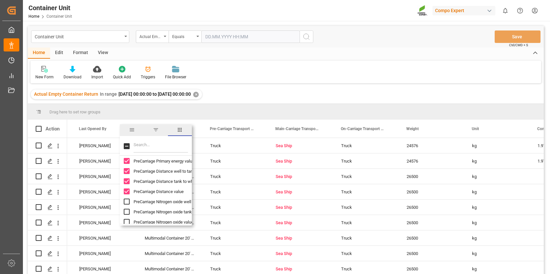
checkbox input "false"
click at [126, 177] on div "PreCarriage Distance tank to wheel" at bounding box center [160, 181] width 72 height 10
click at [126, 180] on input "PreCarriage Distance tank to wheel column toggle visibility (visible)" at bounding box center [127, 181] width 6 height 6
checkbox input "false"
click at [126, 170] on input "PreCarriage Distance well to tank column toggle visibility (visible)" at bounding box center [127, 171] width 6 height 6
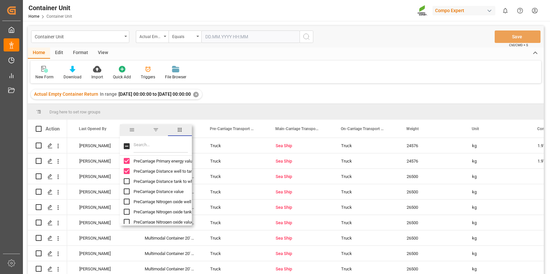
checkbox input "false"
click at [127, 159] on input "PreCarriage Primary energy value column toggle visibility (visible)" at bounding box center [127, 161] width 6 height 6
checkbox input "false"
click at [128, 144] on input "Toggle Select All Columns" at bounding box center [127, 146] width 6 height 6
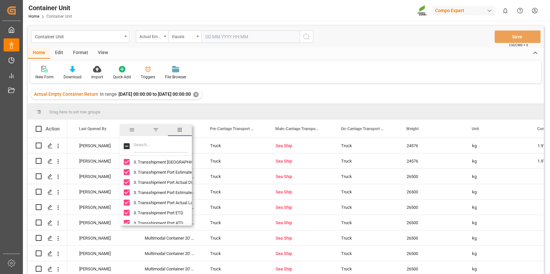
checkbox input "true"
click at [128, 146] on input "Toggle Select All Columns" at bounding box center [127, 146] width 6 height 6
checkbox input "false"
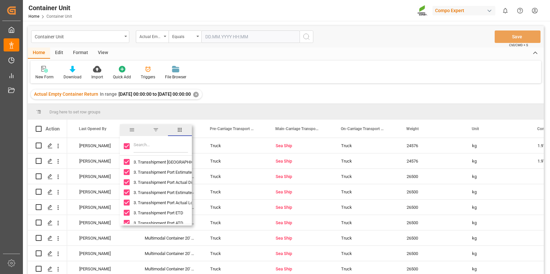
checkbox input "false"
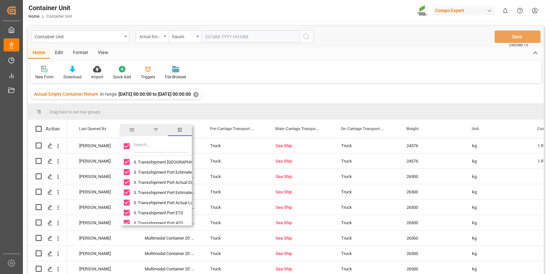
checkbox input "false"
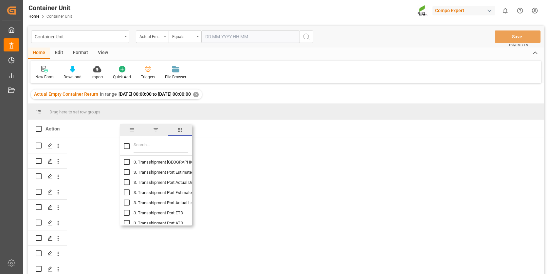
scroll to position [0, 0]
click at [128, 146] on input "Toggle Select All Columns" at bounding box center [127, 146] width 6 height 6
checkbox input "true"
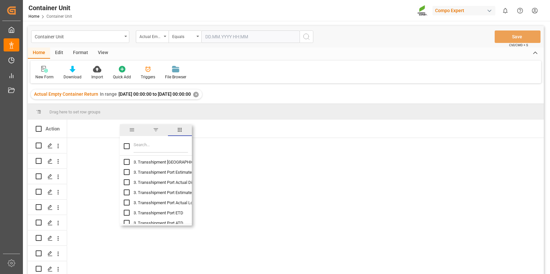
checkbox input "true"
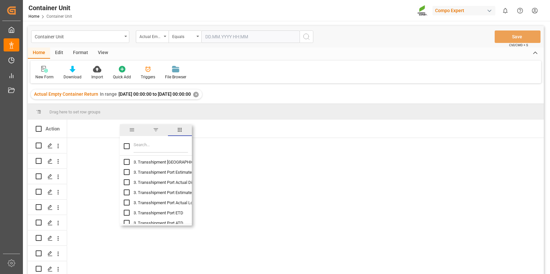
checkbox input "true"
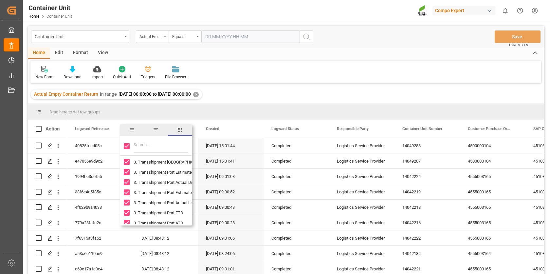
click at [128, 146] on input "Toggle Select All Columns" at bounding box center [127, 146] width 6 height 6
checkbox input "false"
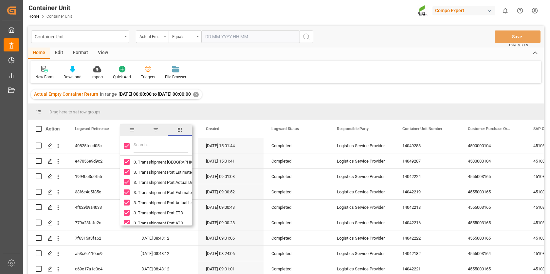
checkbox input "false"
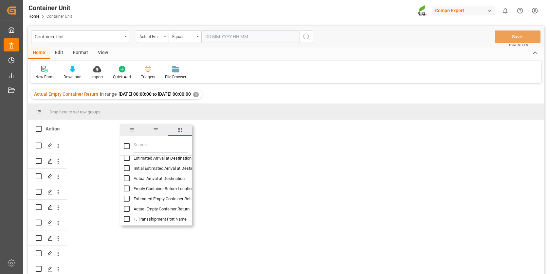
scroll to position [1015, 0]
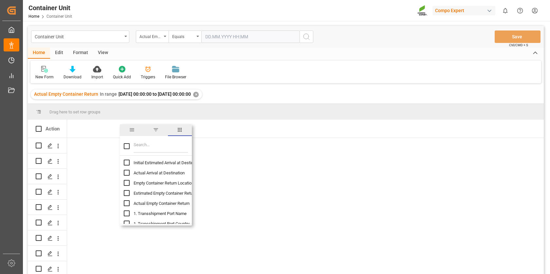
click at [127, 172] on input "Actual Arrival at Destination column toggle visibility (hidden)" at bounding box center [127, 172] width 6 height 6
checkbox input "true"
checkbox input "false"
click at [126, 181] on input "Empty Container Return Location column toggle visibility (hidden)" at bounding box center [127, 183] width 6 height 6
checkbox input "true"
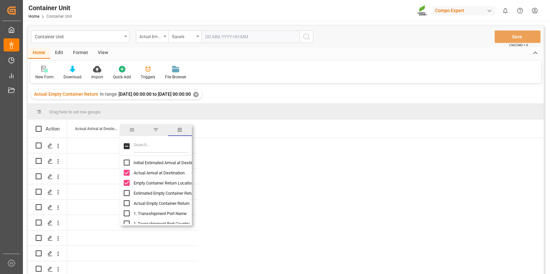
click at [127, 202] on input "Actual Empty Container Return column toggle visibility (hidden)" at bounding box center [127, 203] width 6 height 6
checkbox input "true"
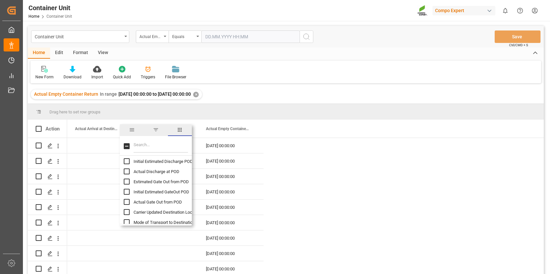
scroll to position [930, 0]
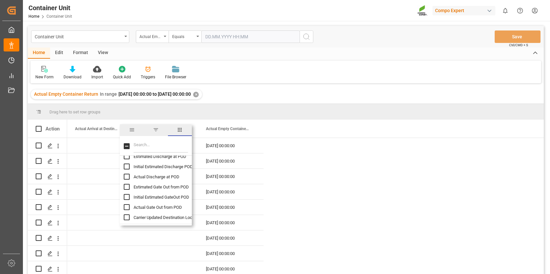
click at [126, 175] on input "Actual Discharge at POD column toggle visibility (hidden)" at bounding box center [127, 176] width 6 height 6
checkbox input "true"
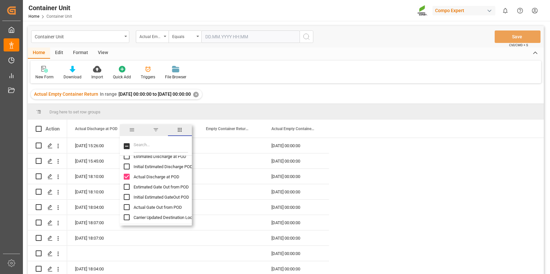
click at [126, 206] on input "Actual Gate Out from POD column toggle visibility (hidden)" at bounding box center [127, 207] width 6 height 6
checkbox input "true"
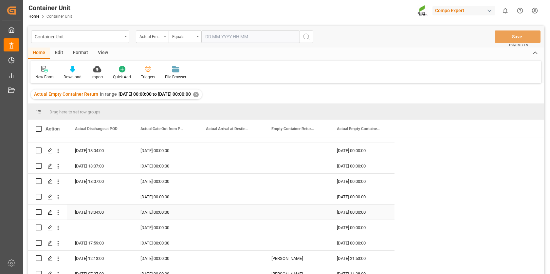
scroll to position [53, 0]
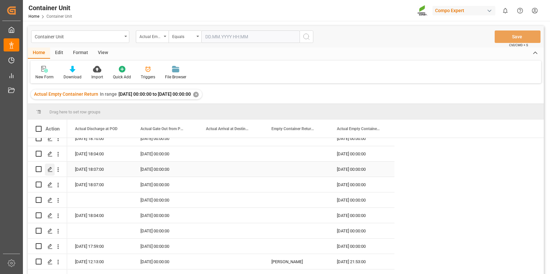
click at [50, 169] on icon "Press SPACE to select this row." at bounding box center [49, 169] width 5 height 5
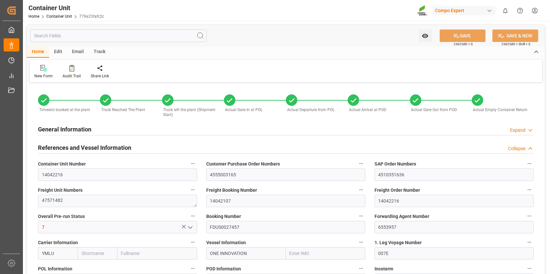
type input "YMLU"
type input "9939137"
type input "NLRTM"
type input "VNVUT"
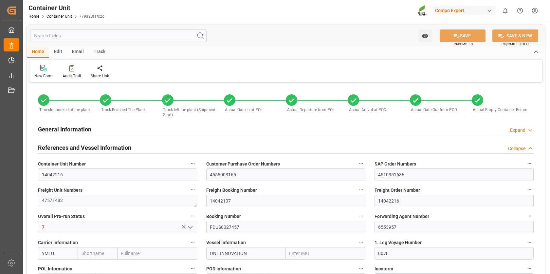
type input "28640"
type input "7"
type input "0"
type input "7"
type input "468"
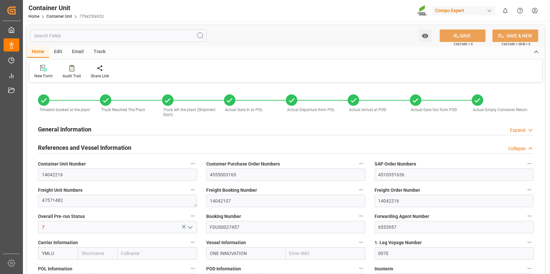
type input "10"
type input "26500"
type input "NLRTM"
type input "VNVUT"
type input "[DATE] 08:59"
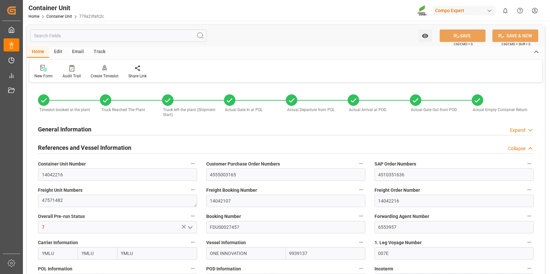
type input "[DATE] 08:59"
type input "[DATE] 13:01"
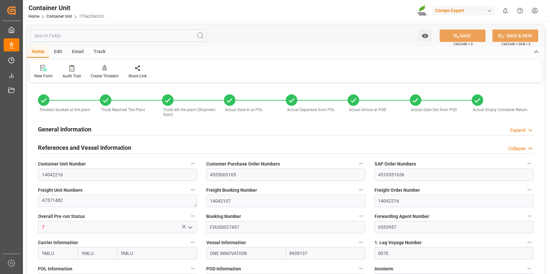
type input "[DATE] 13:01"
type input "[DATE]"
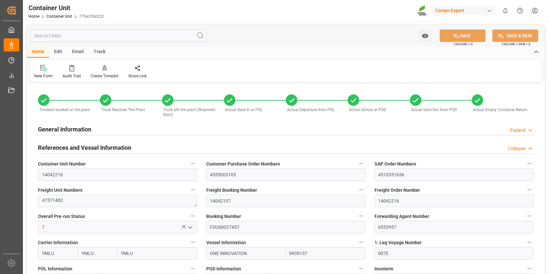
type input "[DATE] 20:03"
type input "[DATE] 09:48"
type input "[DATE] 00:00"
type input "[DATE] 02:00"
type input "[DATE] 01:45"
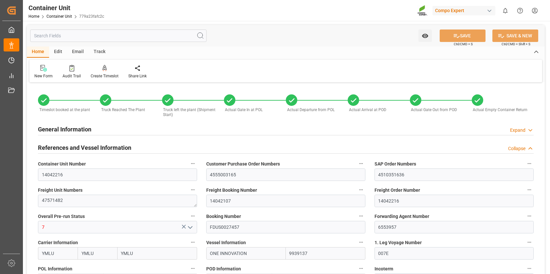
type input "[DATE] 14:30"
type input "[DATE] 15:40"
type input "[DATE] 15:00"
type input "[DATE] 18:07"
type input "[DATE] 00:00"
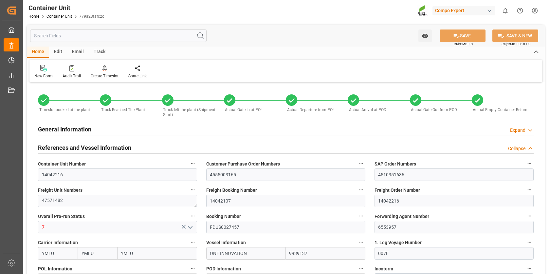
click at [99, 52] on div "Track" at bounding box center [100, 51] width 22 height 11
click at [42, 73] on div "Tracking" at bounding box center [41, 76] width 15 height 6
type input "YMLU"
type input "9939137"
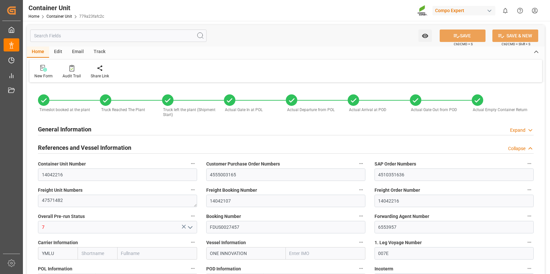
type input "NLRTM"
type input "VNVUT"
type input "28640"
type input "7"
type input "0"
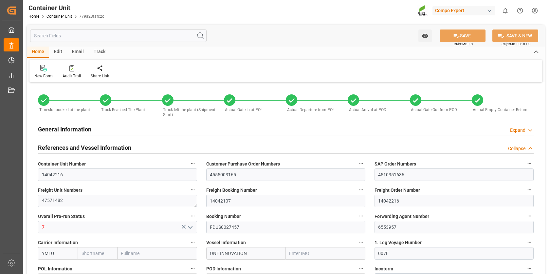
type input "7"
type input "468"
type input "10"
type input "26500"
type input "NLRTM"
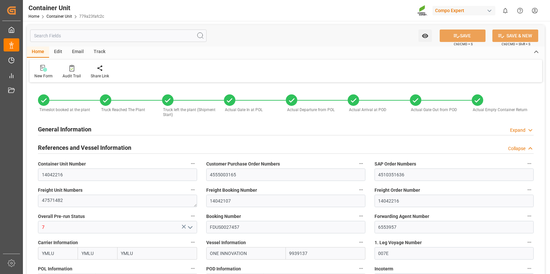
type input "VNVUT"
type input "[DATE] 08:59"
type input "[DATE] 13:01"
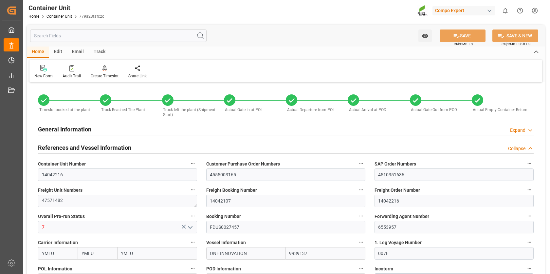
type input "[DATE] 13:01"
type input "[DATE]"
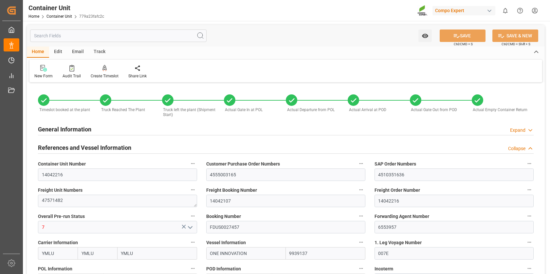
type input "[DATE]"
type input "[DATE] 20:03"
type input "[DATE] 09:48"
type input "[DATE] 00:00"
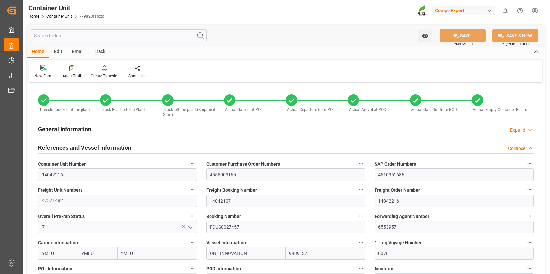
type input "[DATE] 02:00"
type input "[DATE] 01:45"
type input "[DATE] 14:30"
type input "[DATE] 15:40"
type input "[DATE] 15:00"
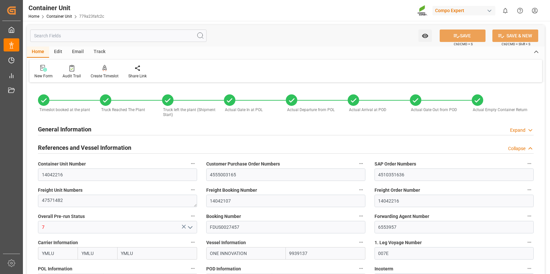
type input "[DATE] 18:07"
type input "[DATE] 00:00"
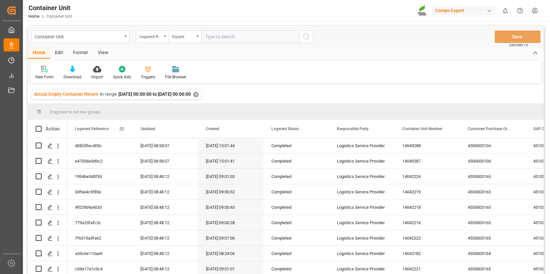
click at [122, 128] on span at bounding box center [122, 129] width 6 height 6
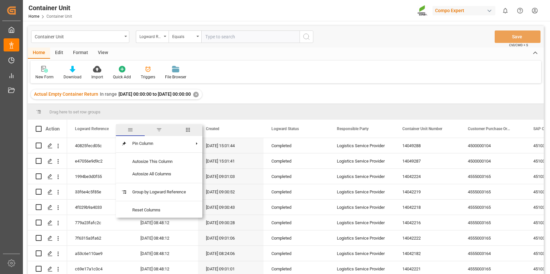
click at [188, 129] on span "columns" at bounding box center [188, 130] width 6 height 6
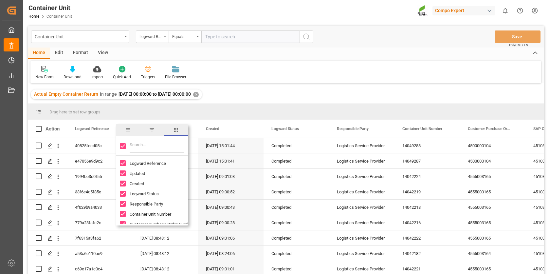
click at [121, 148] on input "Toggle Select All Columns" at bounding box center [123, 146] width 6 height 6
checkbox input "false"
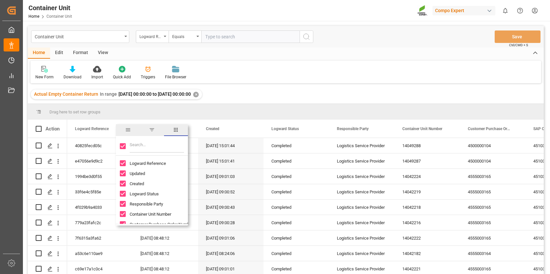
checkbox input "false"
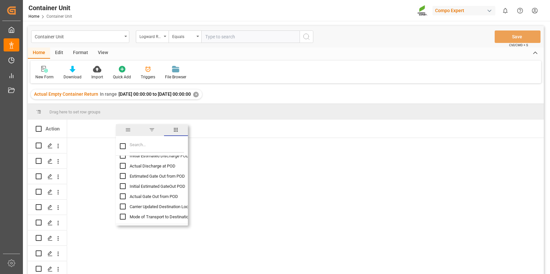
scroll to position [940, 0]
click at [122, 164] on input "Actual Discharge at POD column toggle visibility (hidden)" at bounding box center [123, 166] width 6 height 6
checkbox input "true"
checkbox input "false"
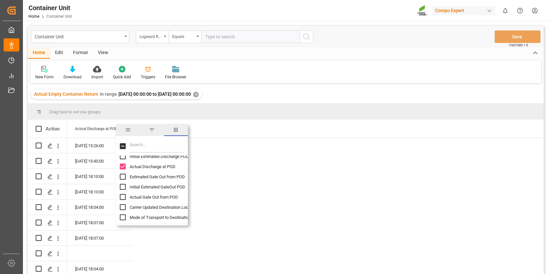
click at [125, 197] on input "Actual Gate Out from POD column toggle visibility (hidden)" at bounding box center [123, 197] width 6 height 6
checkbox input "true"
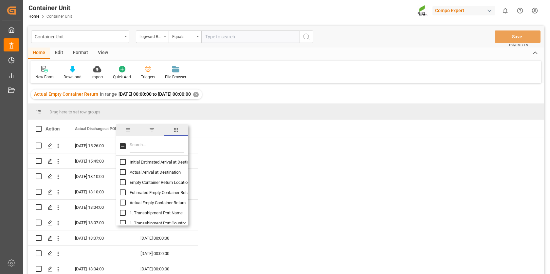
scroll to position [1022, 0]
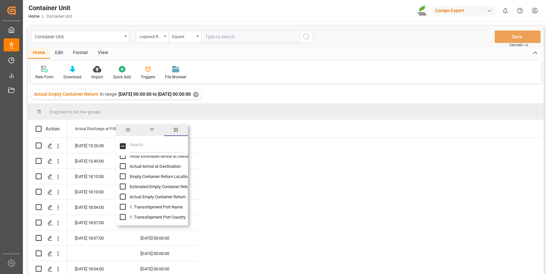
click at [120, 196] on input "Actual Empty Container Return column toggle visibility (hidden)" at bounding box center [123, 196] width 6 height 6
checkbox input "true"
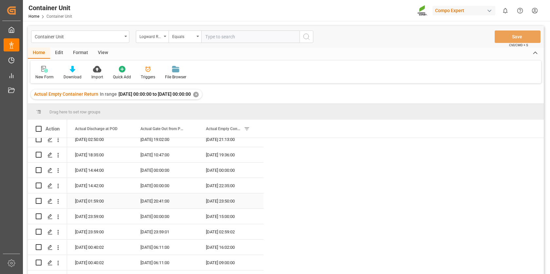
scroll to position [993, 0]
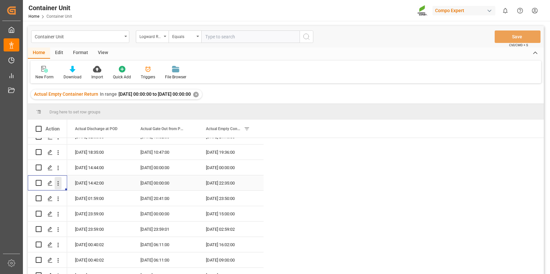
click at [58, 182] on icon "open menu" at bounding box center [58, 183] width 1 height 5
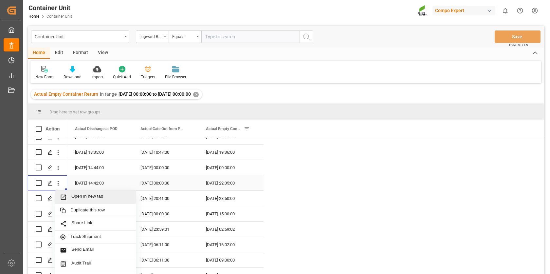
click at [70, 196] on span "Press SPACE to select this row." at bounding box center [65, 196] width 11 height 7
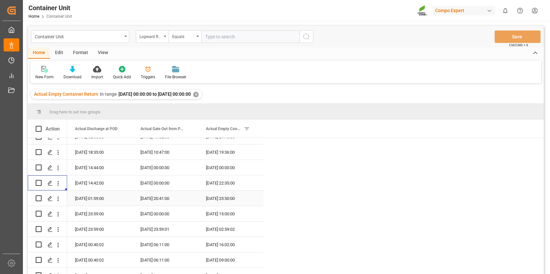
scroll to position [997, 0]
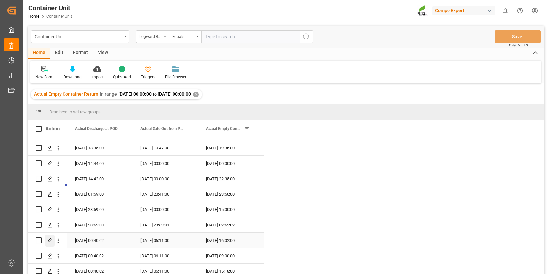
click at [51, 238] on icon "Press SPACE to select this row." at bounding box center [49, 240] width 5 height 5
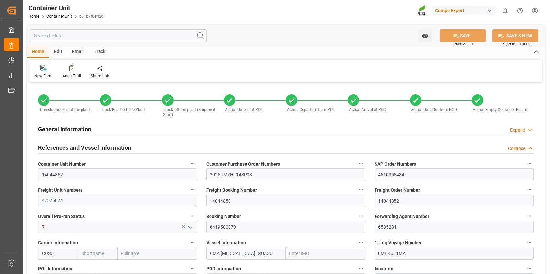
type input "COSU"
type input "9859131"
type input "ESVLC"
type input "CNYNT"
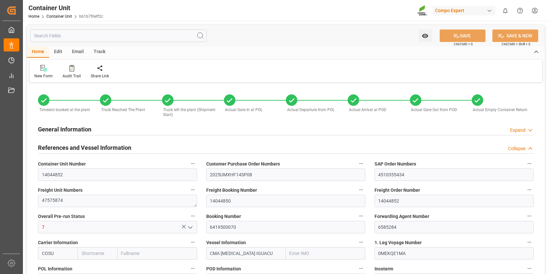
type input "10"
type input "0"
type input "11"
type input "0"
type input "20"
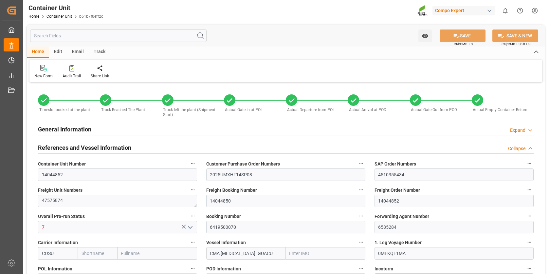
type input "24576"
type input "ESVLC"
type input "CNYAT"
type input "15.05.2025 13:35"
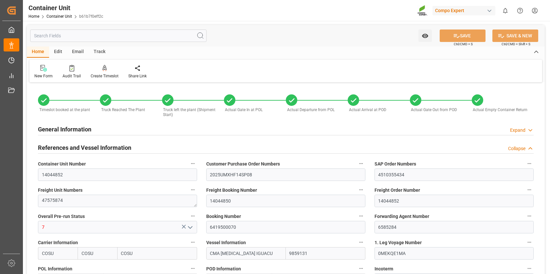
type input "02.06.2025 11:47"
type input "02.06.2025 12:09"
type input "02.06.2025 12:15"
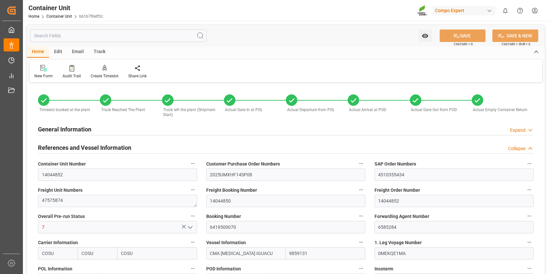
type input "[DATE]"
type input "02.06.2025 15:58"
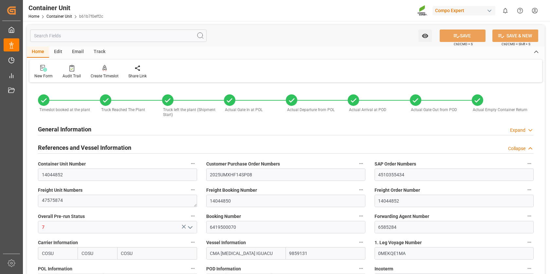
type input "10.06.2025 09:30"
type input "11.06.2025 11:00"
type input "10.06.2025 20:00"
type input "11.06.2025 13:34"
type input "09.09.2025 00:00"
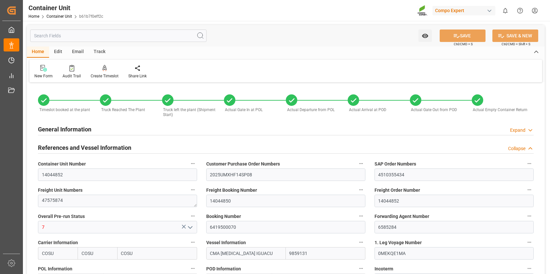
type input "04.08.2025 10:59"
type input "09.09.2025 00:00"
type input "01.08.2025 00:40"
type input "15.09.2025 11:00"
type input "04.08.2025 11:00"
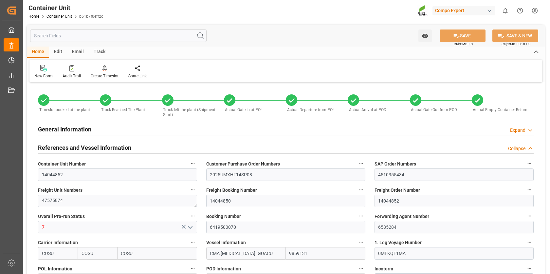
type input "10.09.2025 06:11"
click at [101, 49] on div "Track" at bounding box center [100, 51] width 22 height 11
click at [43, 71] on div "Tracking" at bounding box center [41, 71] width 25 height 14
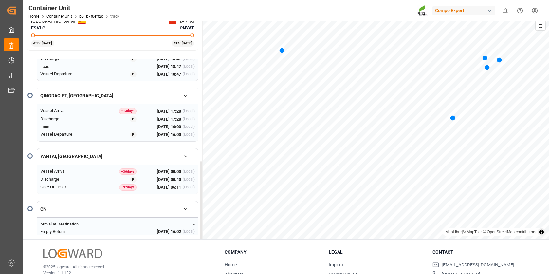
scroll to position [35, 0]
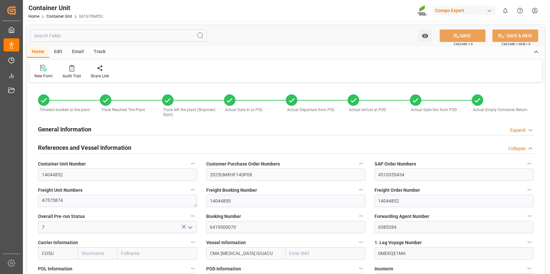
type input "COSU"
type input "9859131"
type input "ESVLC"
type input "CNYNT"
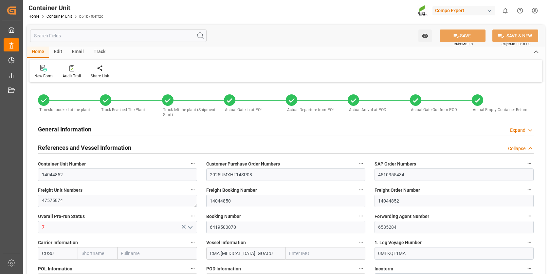
type input "10"
type input "0"
type input "11"
type input "0"
type input "20"
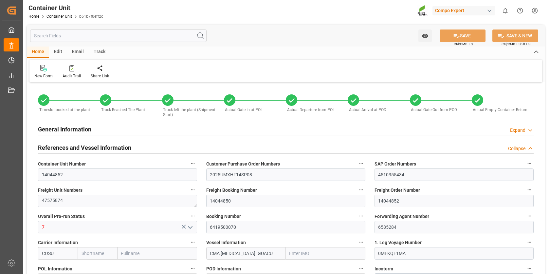
type input "24576"
type input "ESVLC"
type input "CNYAT"
type input "15.05.2025 13:35"
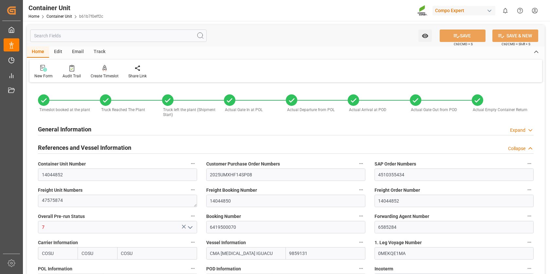
type input "02.06.2025 11:47"
type input "02.06.2025 12:09"
type input "02.06.2025 12:15"
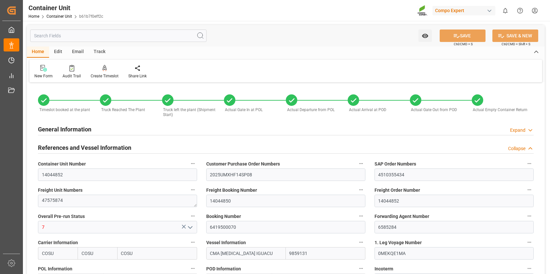
type input "[DATE]"
type input "02.06.2025 15:58"
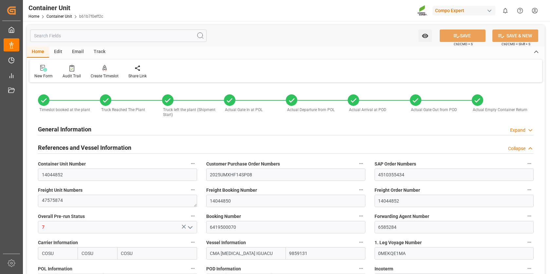
type input "10.06.2025 09:30"
type input "11.06.2025 11:00"
type input "10.06.2025 20:00"
type input "11.06.2025 13:34"
type input "09.09.2025 00:00"
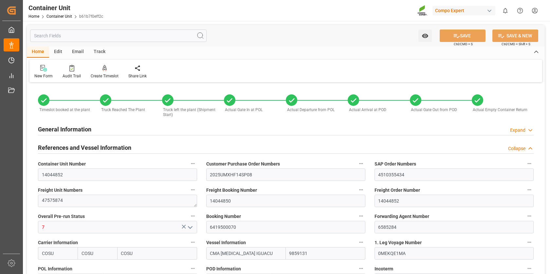
type input "04.08.2025 10:59"
type input "09.09.2025 00:00"
type input "01.08.2025 00:40"
type input "15.09.2025 11:00"
type input "04.08.2025 11:00"
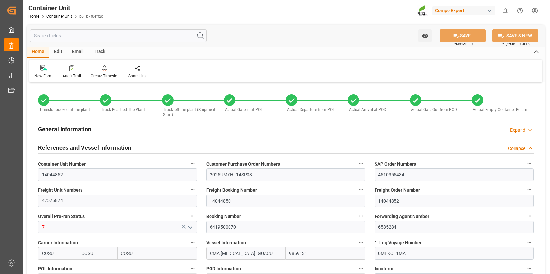
type input "10.09.2025 06:11"
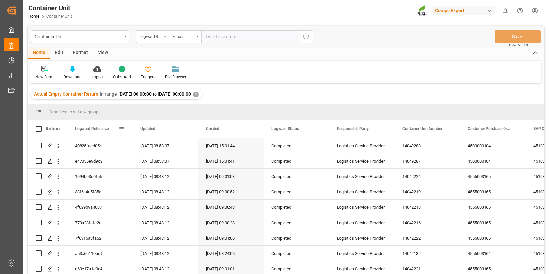
click at [120, 128] on span at bounding box center [122, 129] width 6 height 6
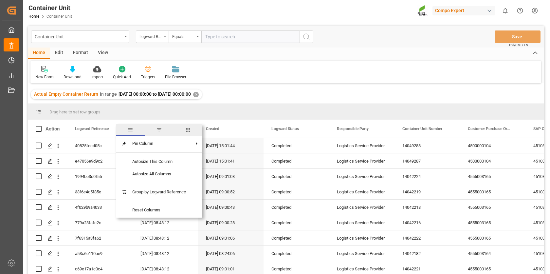
click at [161, 129] on span "filter" at bounding box center [159, 130] width 6 height 6
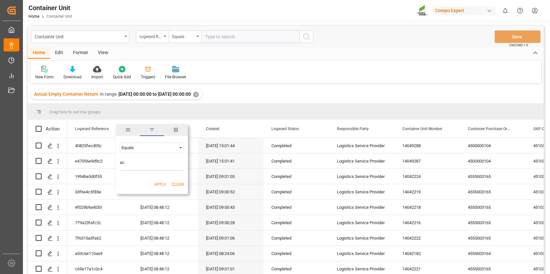
type input "a"
click at [174, 127] on span "columns" at bounding box center [176, 130] width 6 height 6
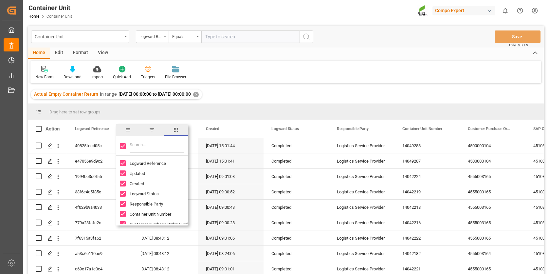
click at [146, 145] on input "Filter Columns Input" at bounding box center [157, 145] width 54 height 13
type input "actua"
click at [123, 144] on input "Toggle Select All Columns" at bounding box center [123, 146] width 6 height 6
checkbox input "false"
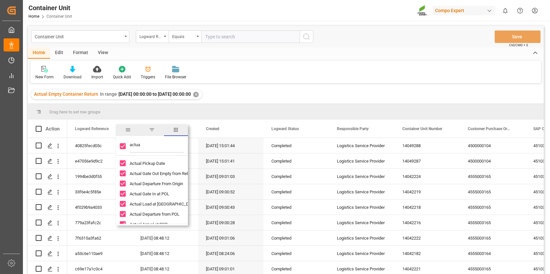
checkbox input "false"
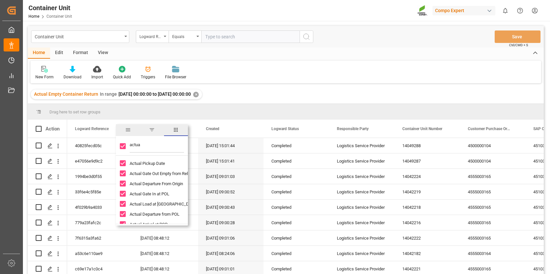
checkbox input "false"
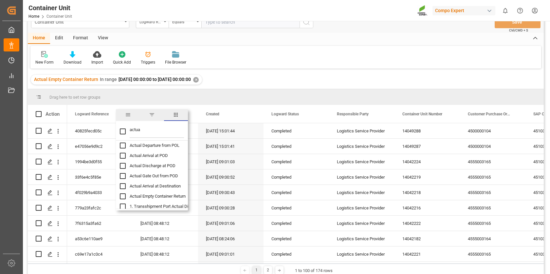
scroll to position [55, 0]
click at [123, 152] on input "Actual Arrival at POD column toggle visibility (hidden)" at bounding box center [123, 154] width 6 height 6
checkbox input "true"
checkbox input "false"
click at [121, 163] on input "Actual Discharge at POD column toggle visibility (hidden)" at bounding box center [123, 165] width 6 height 6
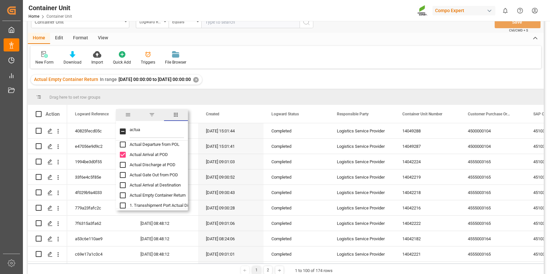
checkbox input "true"
click at [122, 165] on input "Actual Gate Out from POD column toggle visibility (hidden)" at bounding box center [123, 166] width 6 height 6
checkbox input "true"
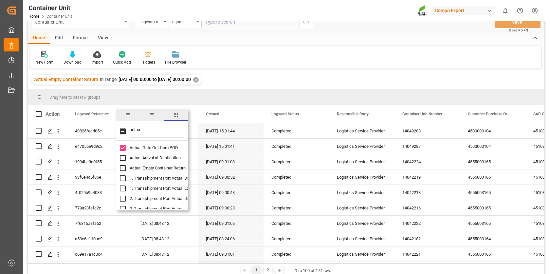
click at [123, 167] on input "Actual Empty Container Return column toggle visibility (hidden)" at bounding box center [123, 168] width 6 height 6
checkbox input "true"
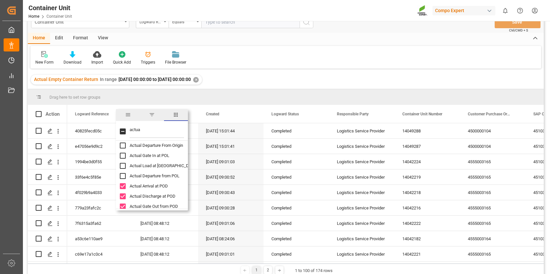
scroll to position [23, 0]
drag, startPoint x: 141, startPoint y: 131, endPoint x: 128, endPoint y: 128, distance: 13.7
click at [128, 128] on div "actua" at bounding box center [152, 131] width 72 height 18
click at [124, 130] on input "Toggle Select All Columns" at bounding box center [123, 131] width 6 height 6
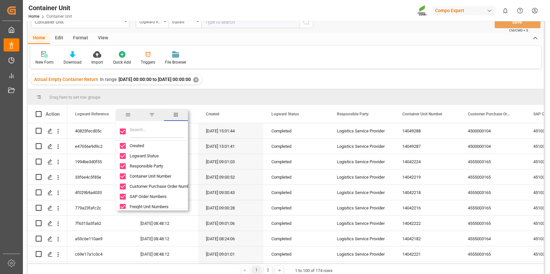
checkbox input "false"
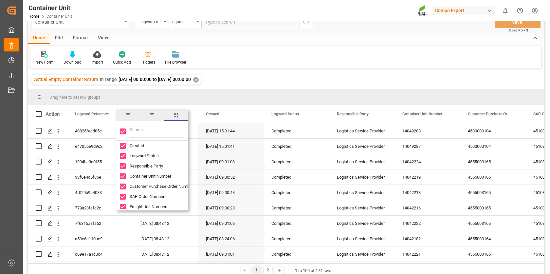
checkbox input "false"
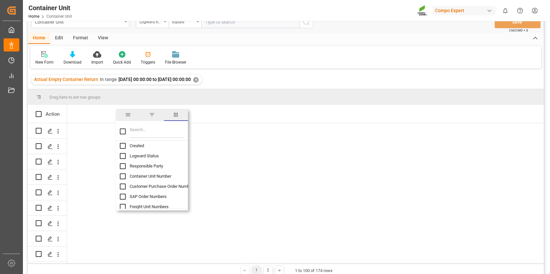
click at [135, 128] on input "Filter Columns Input" at bounding box center [157, 131] width 54 height 13
type input "actual"
click at [123, 185] on input "Actual Arrival at POD column toggle visibility (hidden)" at bounding box center [123, 186] width 6 height 6
checkbox input "true"
checkbox input "false"
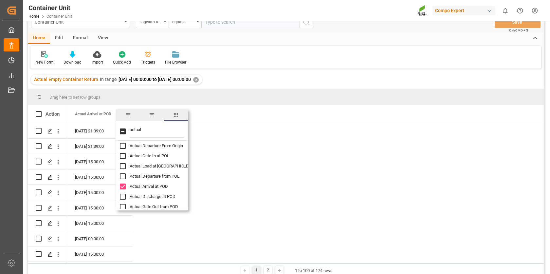
click at [123, 196] on input "Actual Discharge at POD column toggle visibility (hidden)" at bounding box center [123, 196] width 6 height 6
checkbox input "true"
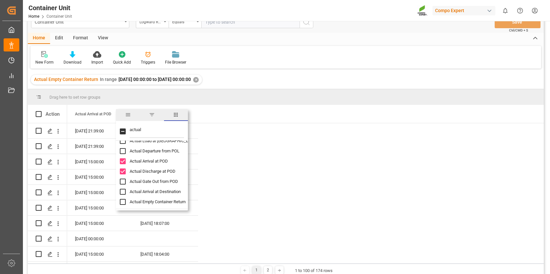
scroll to position [49, 0]
click at [122, 179] on input "Actual Gate Out from POD column toggle visibility (hidden)" at bounding box center [123, 180] width 6 height 6
checkbox input "true"
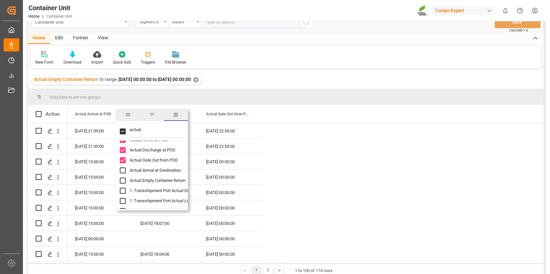
scroll to position [72, 0]
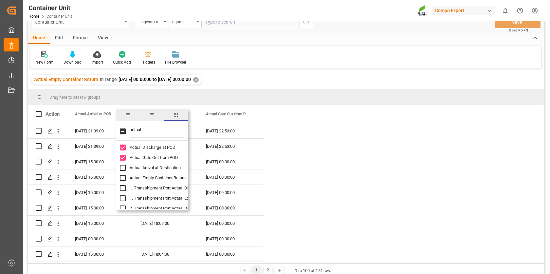
click at [122, 176] on input "Actual Empty Container Return column toggle visibility (hidden)" at bounding box center [123, 178] width 6 height 6
checkbox input "true"
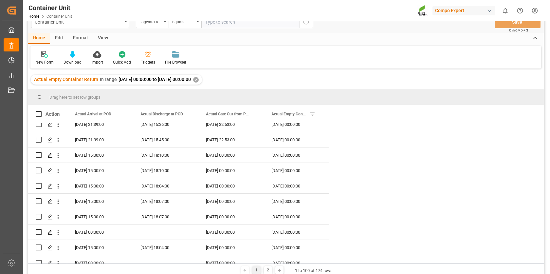
scroll to position [0, 0]
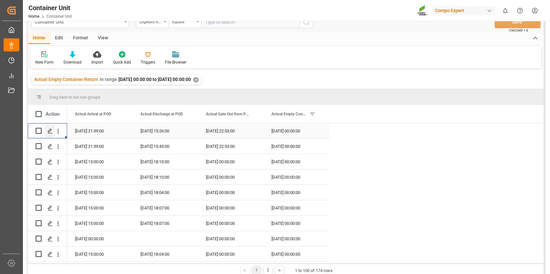
click at [50, 130] on polygon "Press SPACE to select this row." at bounding box center [49, 130] width 3 height 3
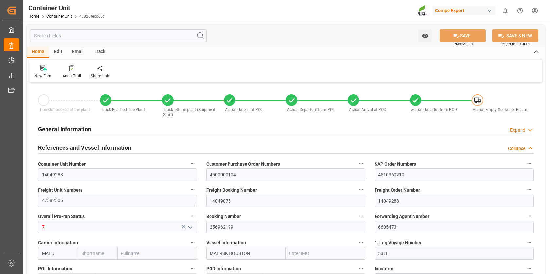
type input "MAEU"
type input "9848950"
type input "ESVLC"
type input "BRPNG"
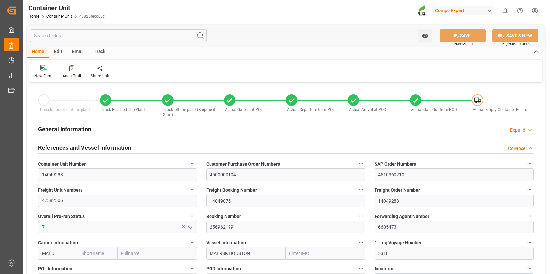
type input "10"
type input "117"
type input "10"
type input "0"
type input "40"
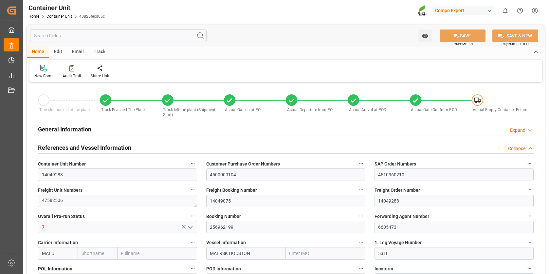
type input "24576"
type input "ESVLC"
type input "BRPNG"
type input "15.07.2025 14:48"
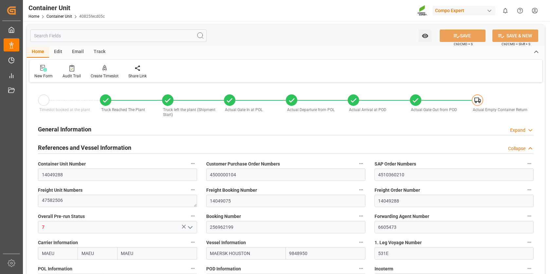
type input "29.07.2025 08:44"
type input "29.07.2025 09:06"
type input "29.07.2025 09:11"
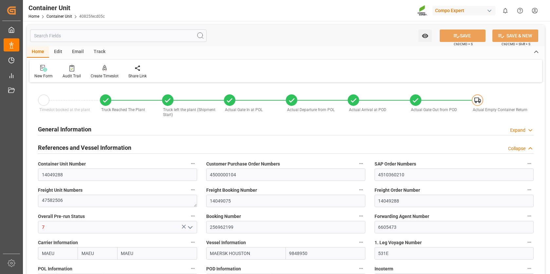
type input "[DATE]"
type input "29.07.2025 16:13"
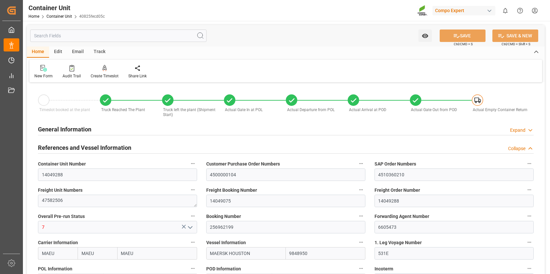
type input "02.08.2025 21:55"
type input "03.08.2025 16:00"
type input "03.08.2025 15:00"
type input "03.08.2025 13:51"
type input "26.08.2025 20:30"
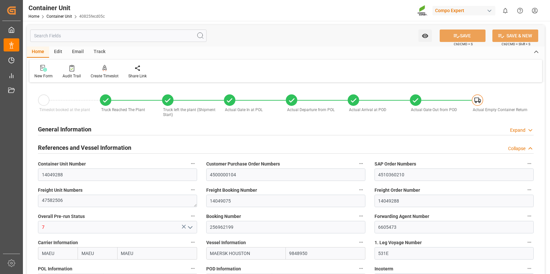
type input "25.08.2025 10:00"
type input "26.08.2025 21:39"
type input "27.08.2025 15:26"
type input "02.09.2025 22:53"
click at [97, 50] on div "Track" at bounding box center [100, 51] width 22 height 11
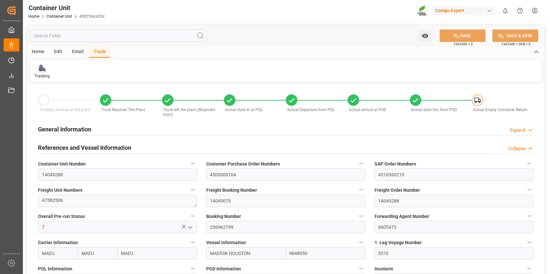
click at [43, 67] on icon at bounding box center [42, 68] width 7 height 7
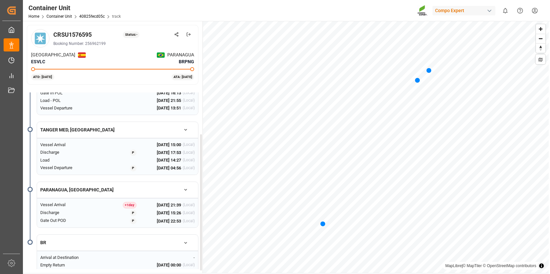
scroll to position [63, 0]
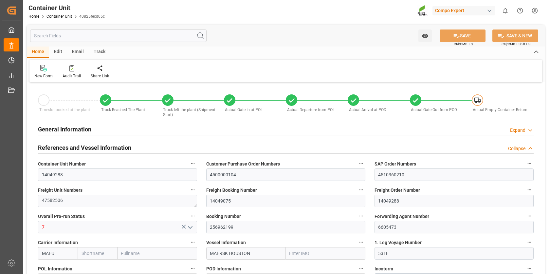
type input "MAEU"
type input "9848950"
type input "ESVLC"
type input "BRPNG"
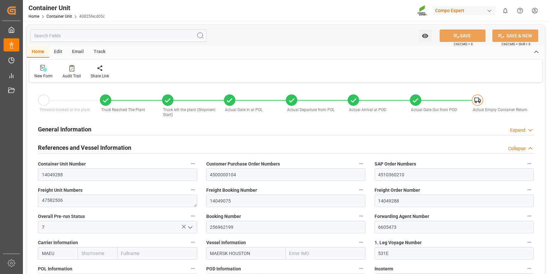
type input "10"
type input "117"
type input "10"
type input "0"
type input "40"
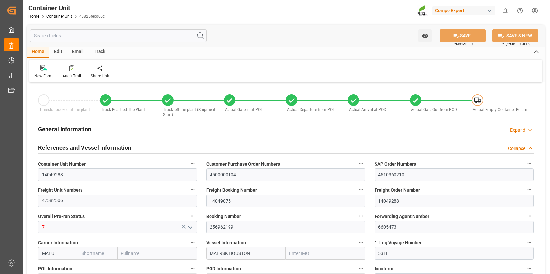
type input "24576"
type input "ESVLC"
type input "BRPNG"
type input "15.07.2025 14:48"
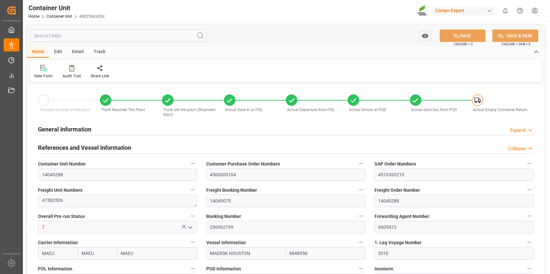
type input "29.07.2025 08:44"
click at [60, 17] on link "Container Unit" at bounding box center [59, 16] width 26 height 5
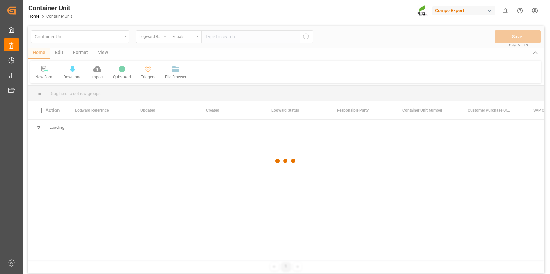
click at [164, 35] on div at bounding box center [286, 161] width 516 height 270
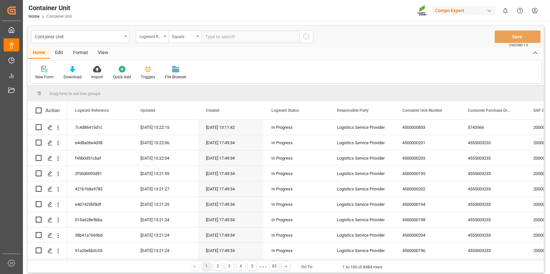
click at [164, 36] on icon "open menu" at bounding box center [165, 36] width 3 height 1
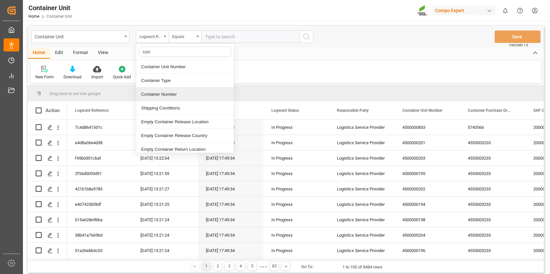
click at [172, 93] on div "Container Number" at bounding box center [185, 94] width 98 height 14
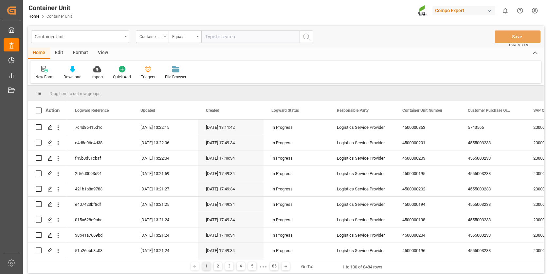
click at [211, 35] on input "text" at bounding box center [250, 36] width 98 height 12
paste input "ONEU2733169"
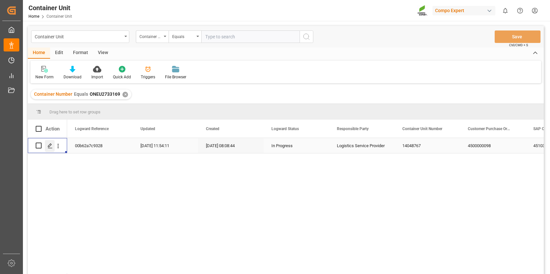
click at [50, 145] on polygon "Press SPACE to select this row." at bounding box center [49, 144] width 3 height 3
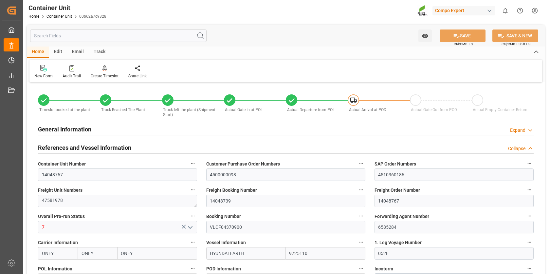
click at [98, 51] on div "Track" at bounding box center [100, 51] width 22 height 11
click at [44, 72] on div "Tracking" at bounding box center [41, 71] width 25 height 14
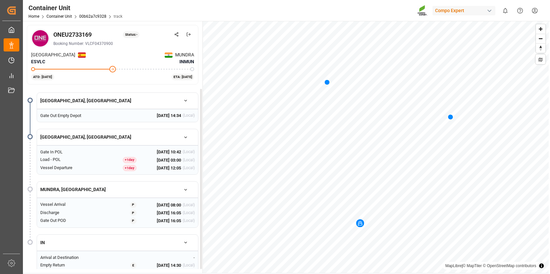
scroll to position [5, 0]
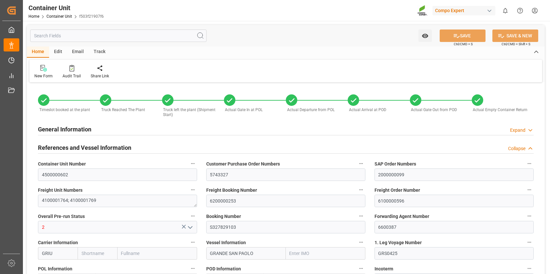
type input "[PERSON_NAME]"
type input "[PERSON_NAME] Group"
type input "9253208"
type input "BEANR"
type input "ARZAE"
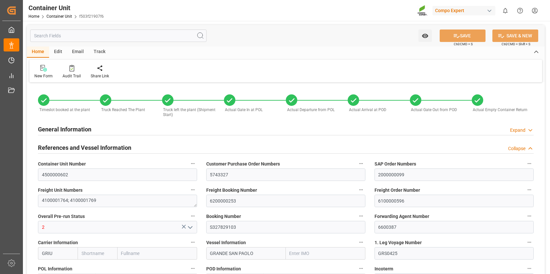
type input "25020"
type input "7"
type input "0"
type input "8"
type input "351"
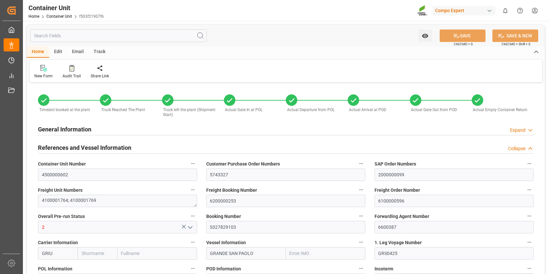
type input "0"
type input "48892.5"
type input "BEANR"
type input "ARZAE"
type input "22.07.2025 13:21"
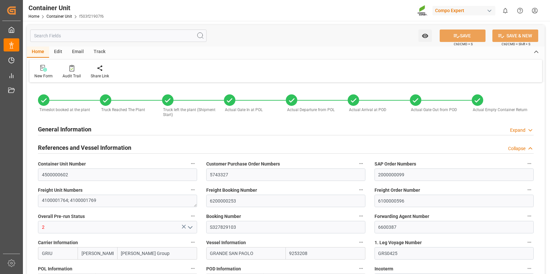
type input "22.07.2025 13:21"
type input "23.07.2025 10:45"
type input "23.07.2025 13:00"
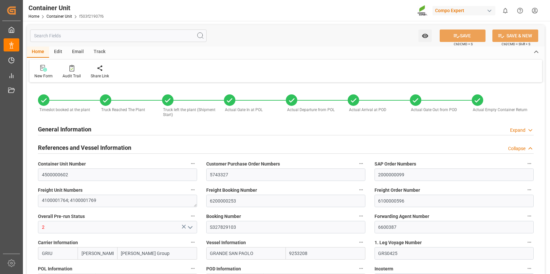
type input "[DATE]"
type input "23.07.2025 14:53"
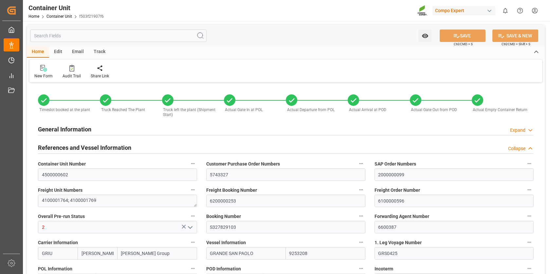
type input "23.07.2025 14:53"
type input "29.07.2025 17:26"
type input "29.07.2025 23:00"
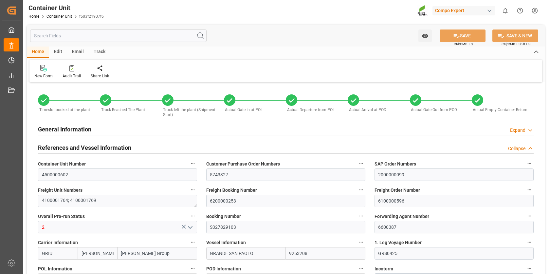
type input "30.07.2025 21:30"
type input "30.08.2025 07:00"
type input "24.08.2025 16:53"
type input "30.08.2025 14:00"
type input "01.09.2025 14:42"
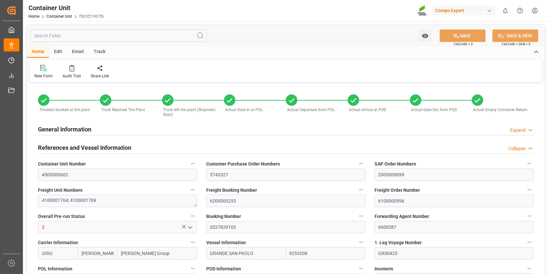
type input "10.09.2025 00:00"
click at [100, 51] on div "Track" at bounding box center [100, 51] width 22 height 11
click at [44, 69] on icon at bounding box center [42, 69] width 7 height 5
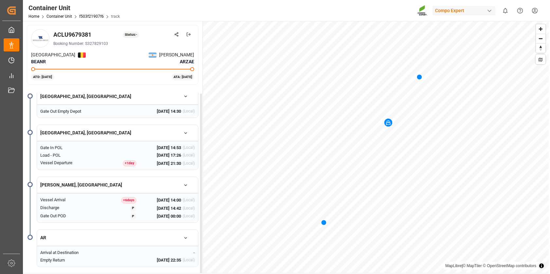
scroll to position [5, 0]
